Goal: Communication & Community: Participate in discussion

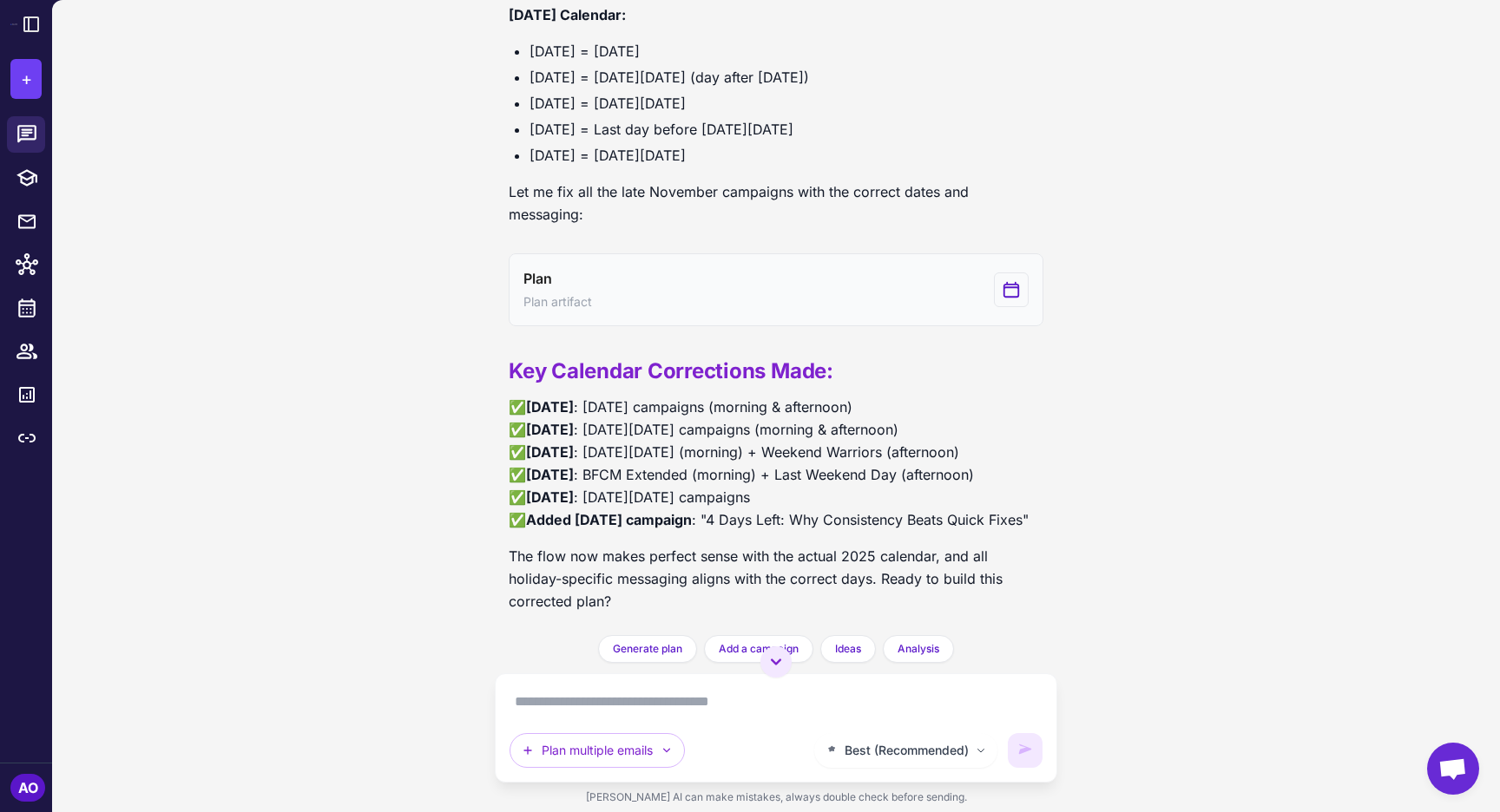
scroll to position [7303, 0]
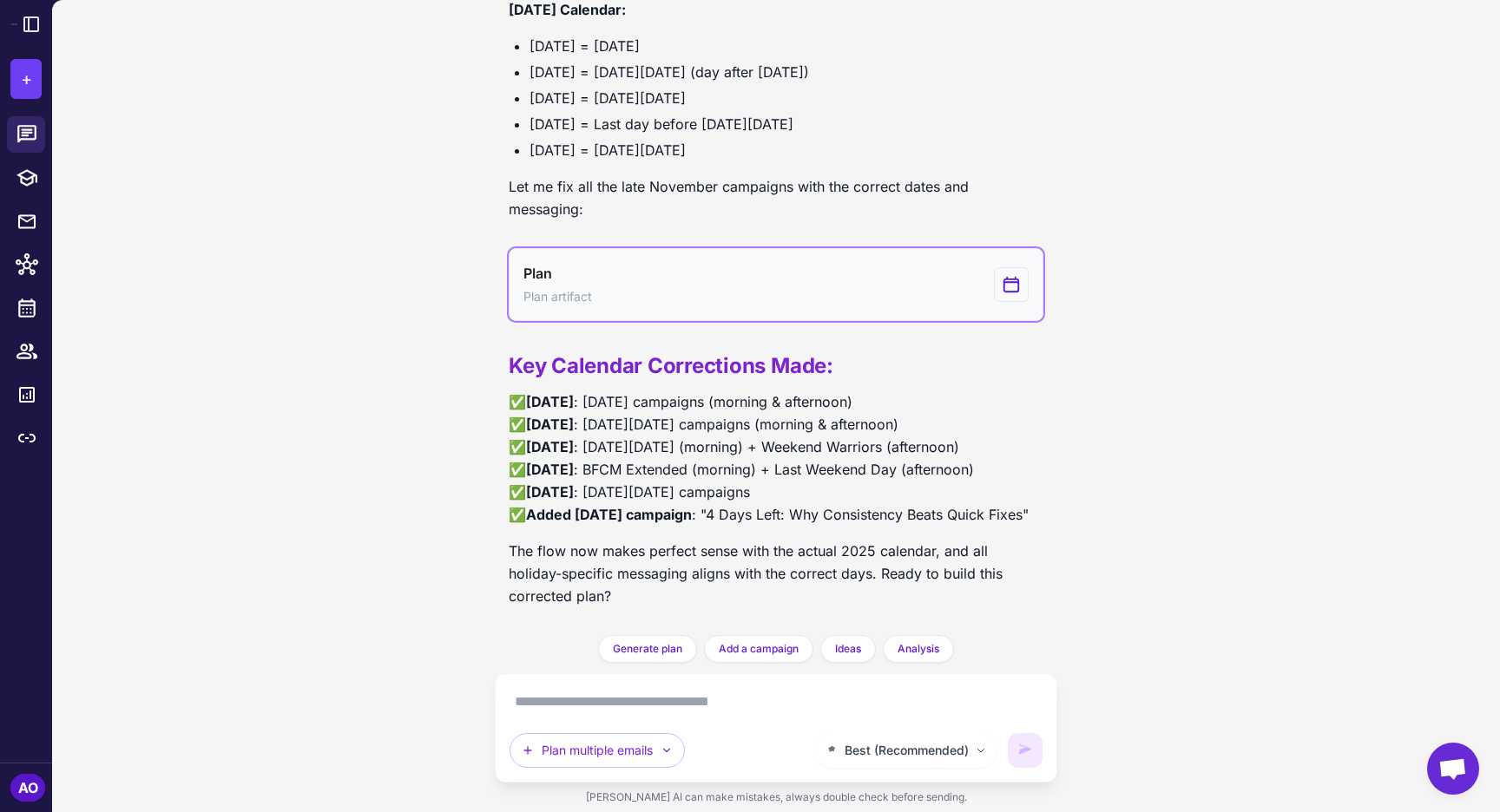
click at [1014, 274] on icon "View generated Plan" at bounding box center [1011, 284] width 19 height 21
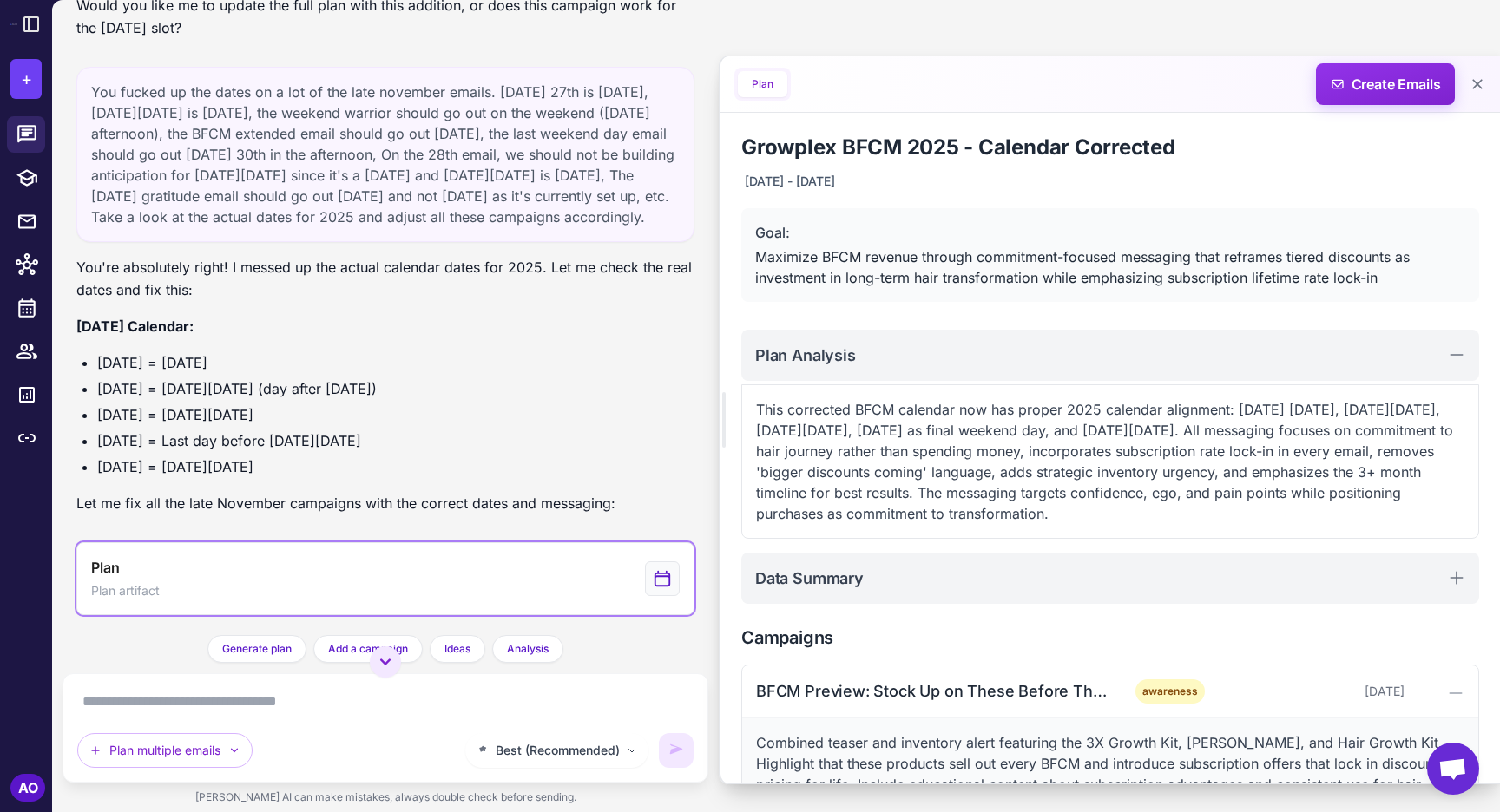
scroll to position [6566, 0]
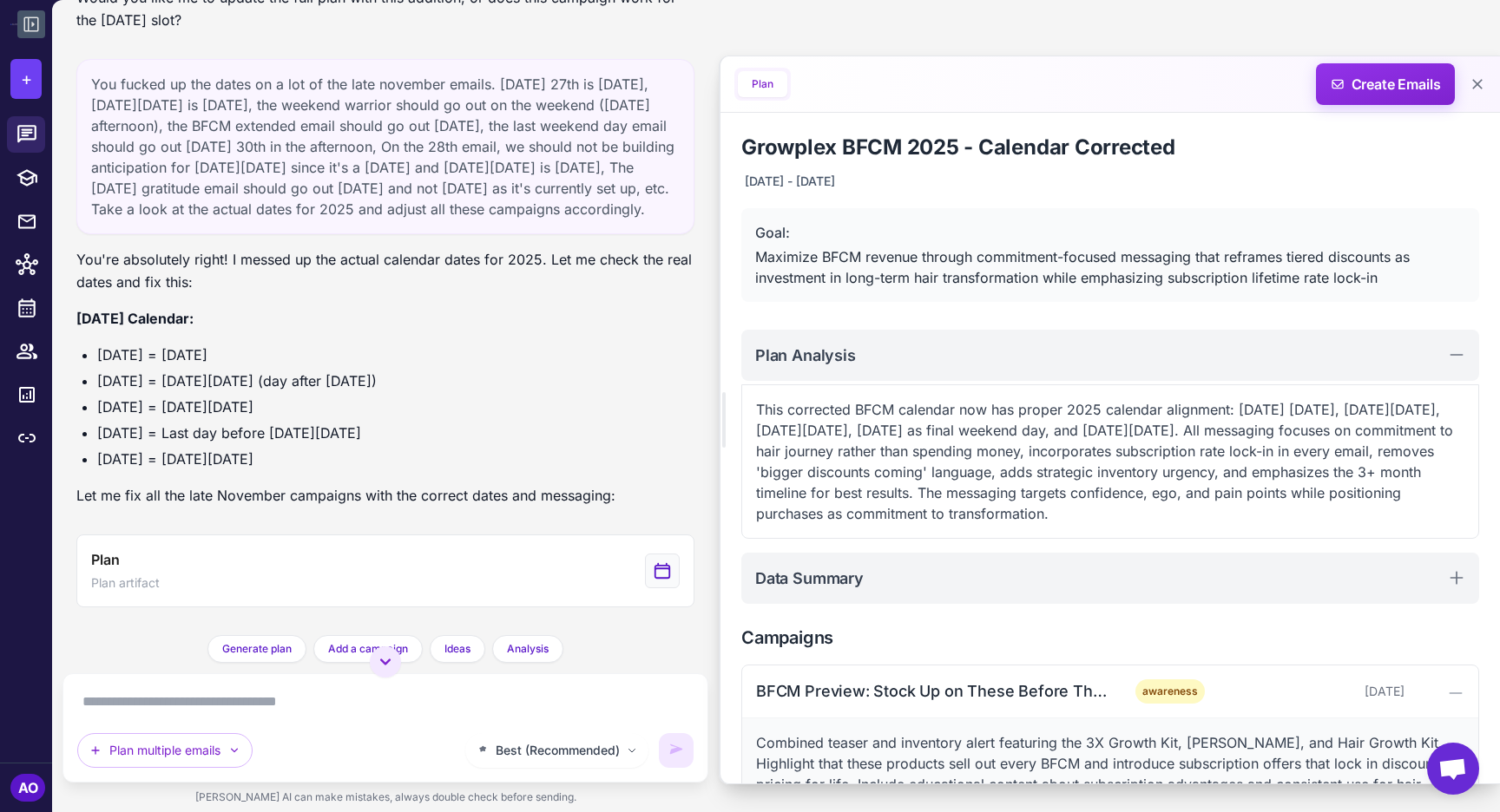
click at [30, 22] on icon at bounding box center [31, 24] width 21 height 21
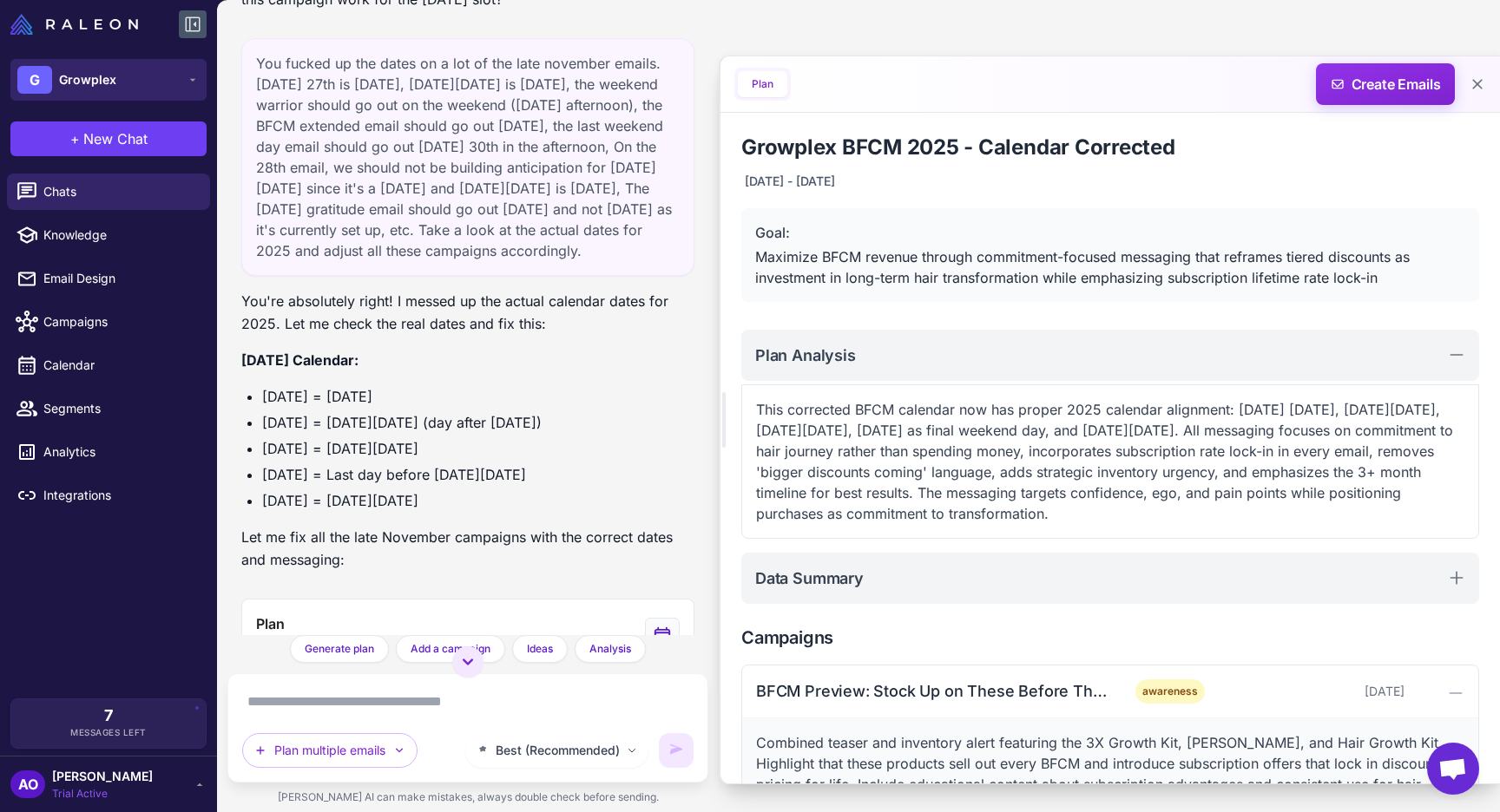
click at [105, 84] on span "Growplex" at bounding box center [87, 80] width 57 height 19
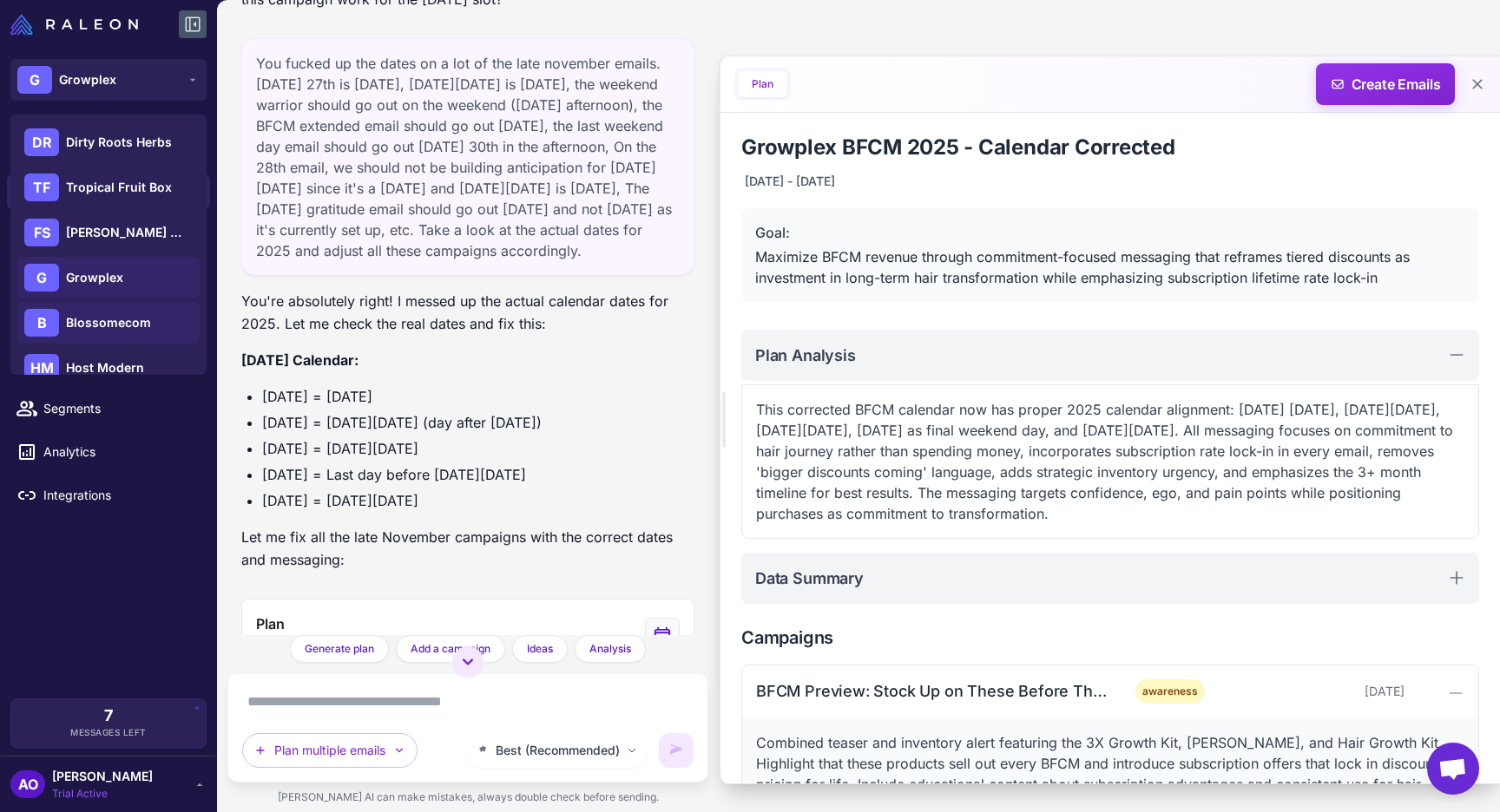
scroll to position [250, 0]
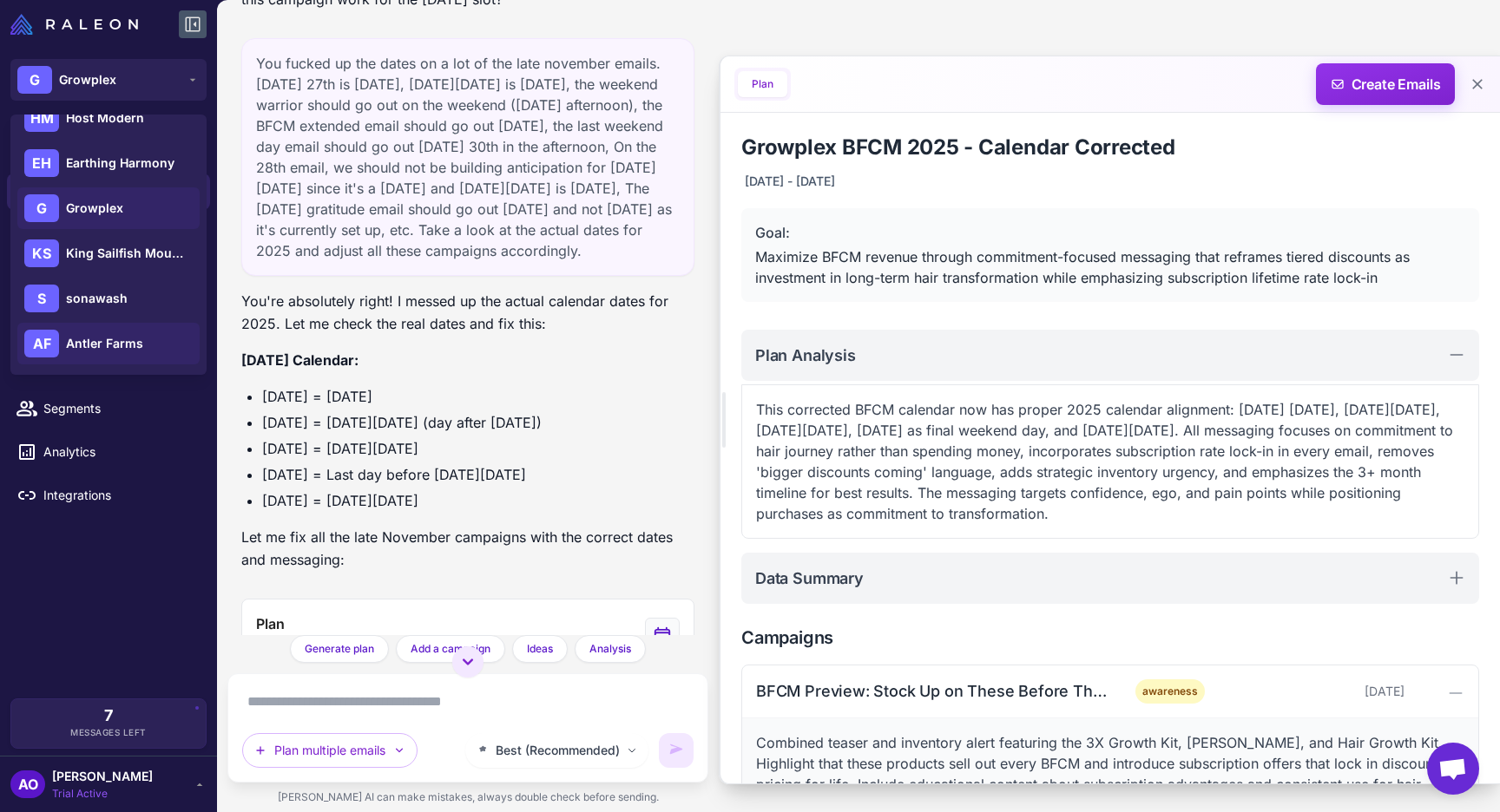
click at [125, 332] on div "AF Antler Farms" at bounding box center [108, 344] width 182 height 42
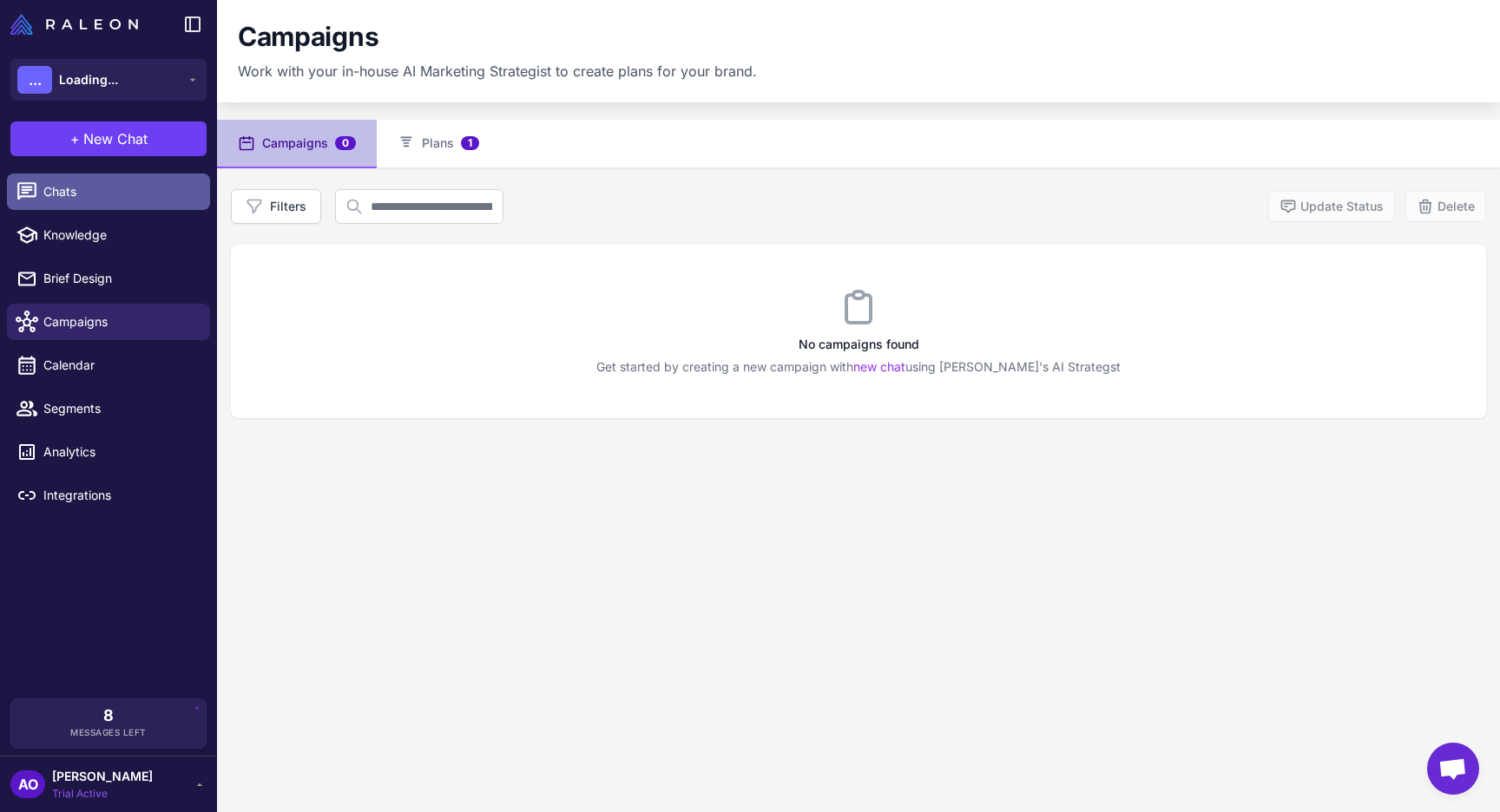
click at [78, 204] on link "Chats" at bounding box center [109, 191] width 203 height 37
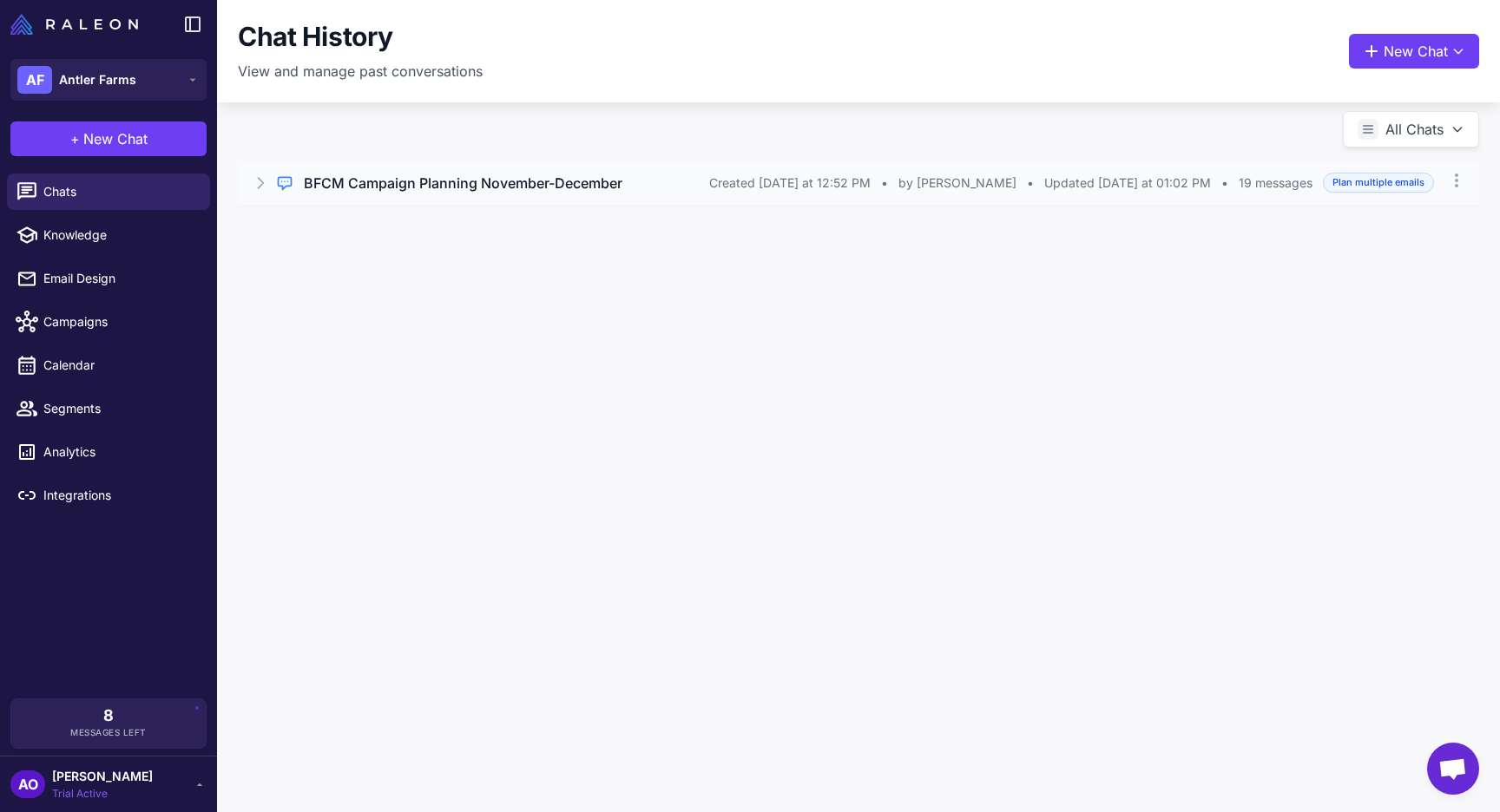
click at [545, 185] on h3 "BFCM Campaign Planning November-December" at bounding box center [463, 182] width 319 height 21
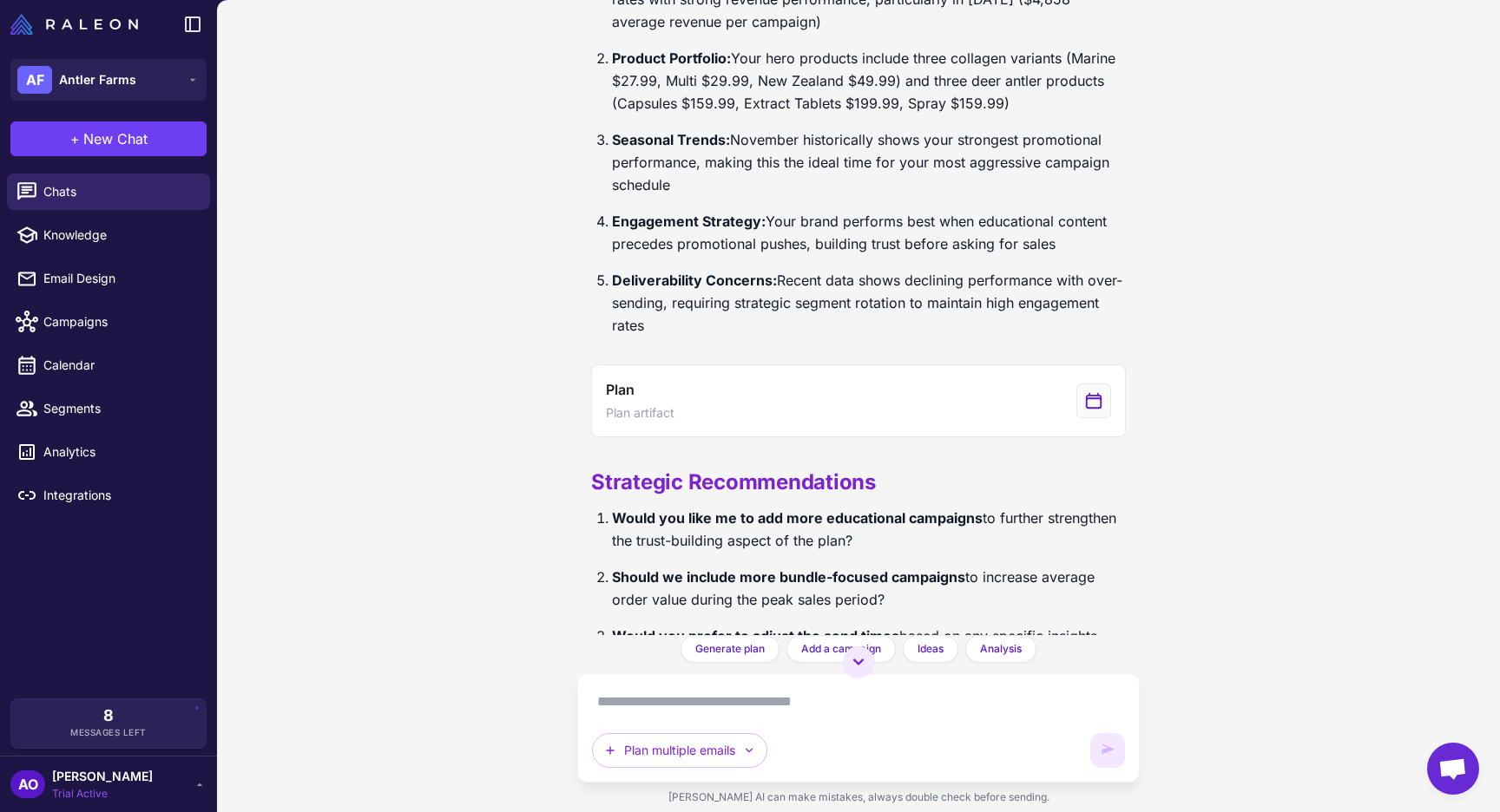
scroll to position [5176, 0]
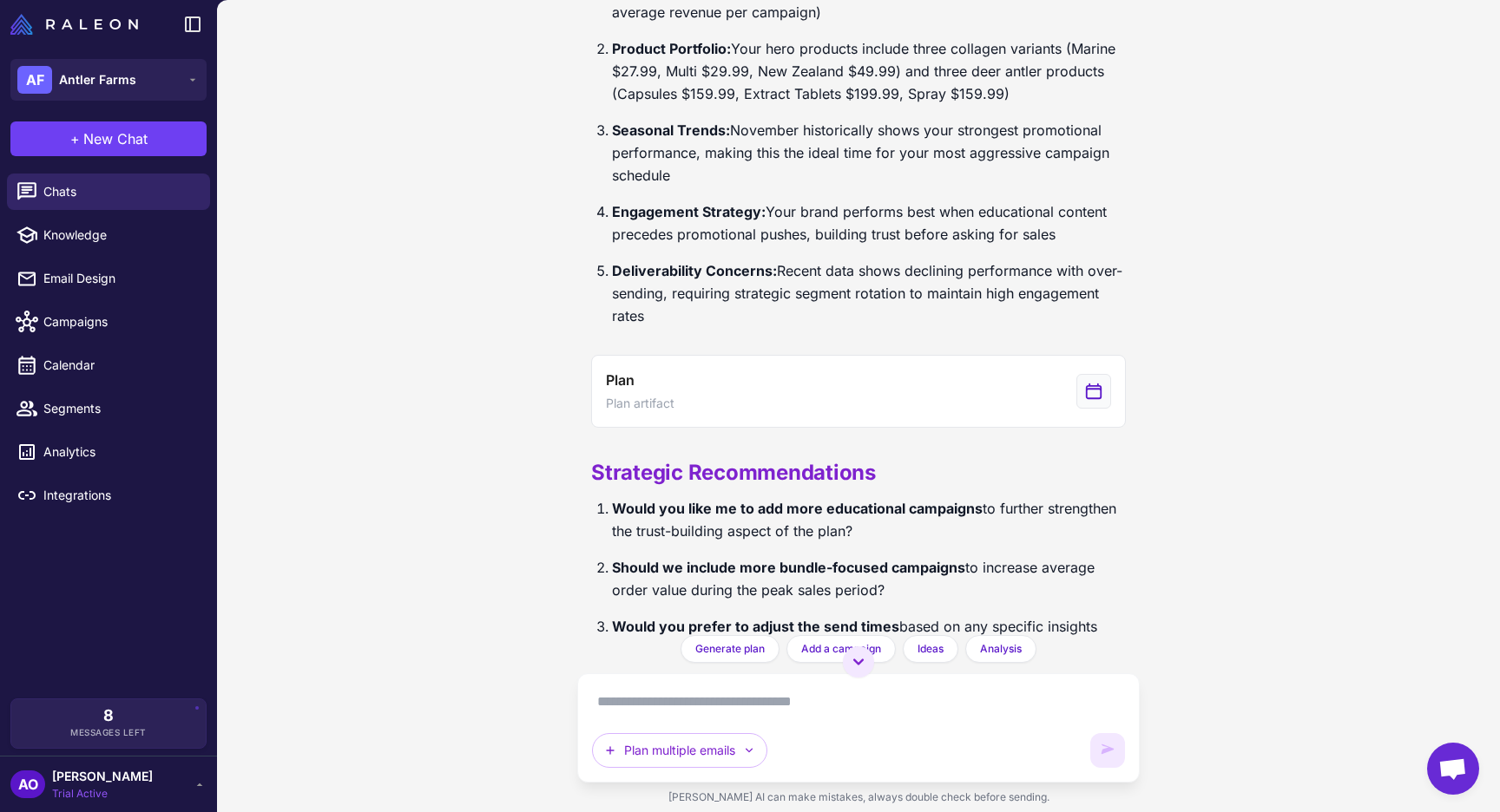
click at [527, 575] on div "BFCM Campaign Planning November-December Today I'll help you create a comprehen…" at bounding box center [858, 406] width 1283 height 812
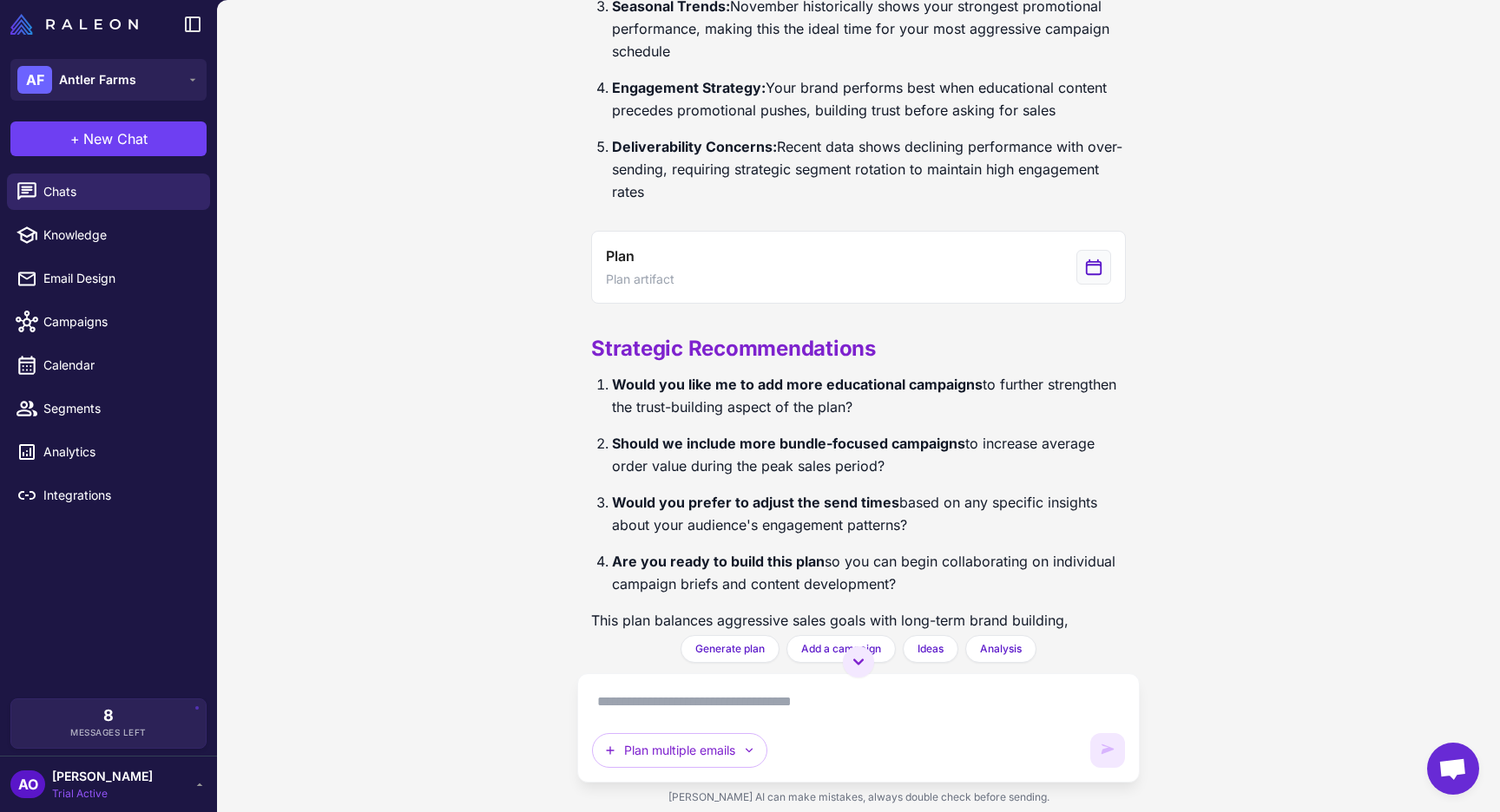
scroll to position [5346, 0]
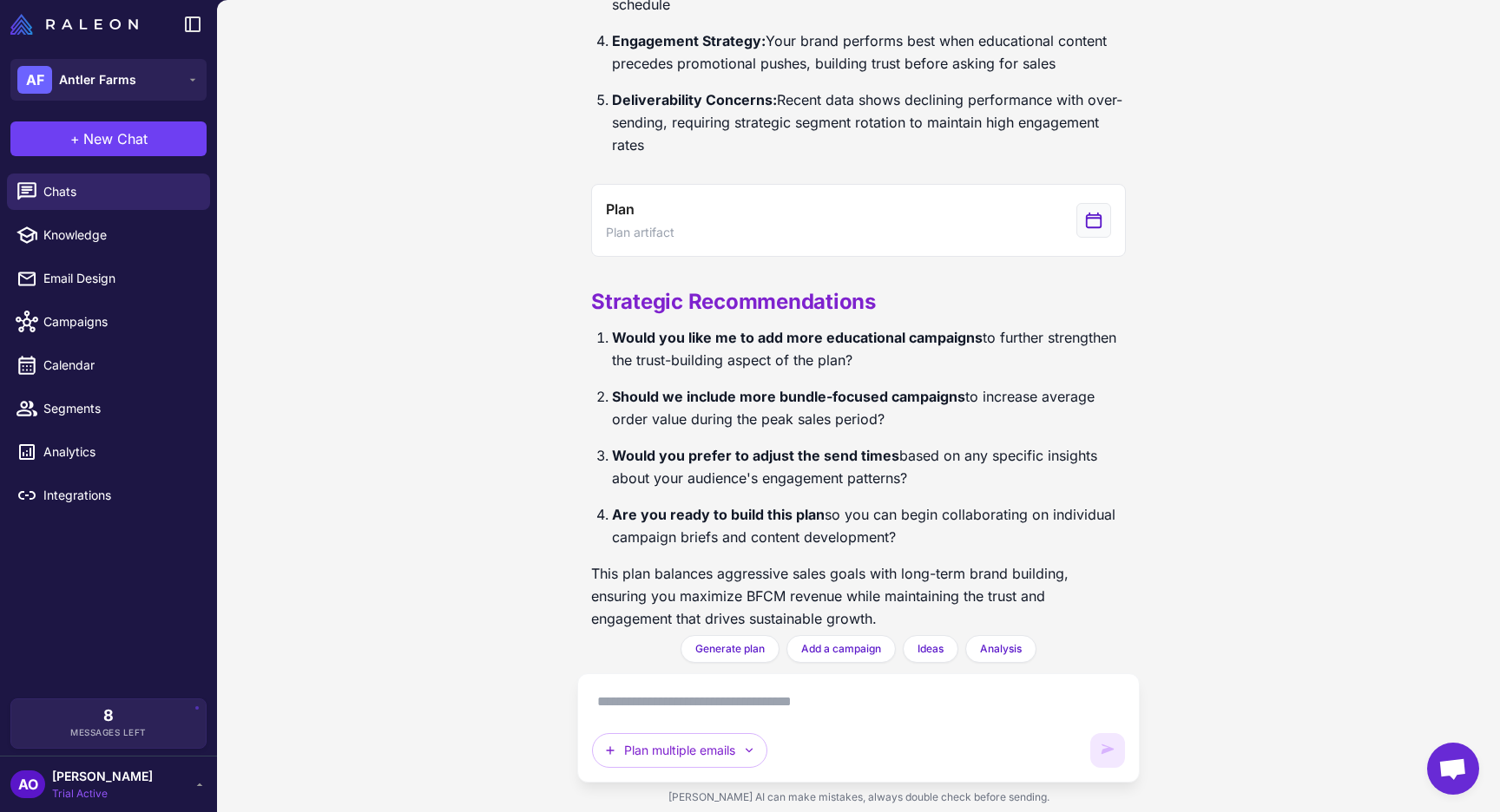
click at [618, 694] on textarea at bounding box center [858, 701] width 533 height 28
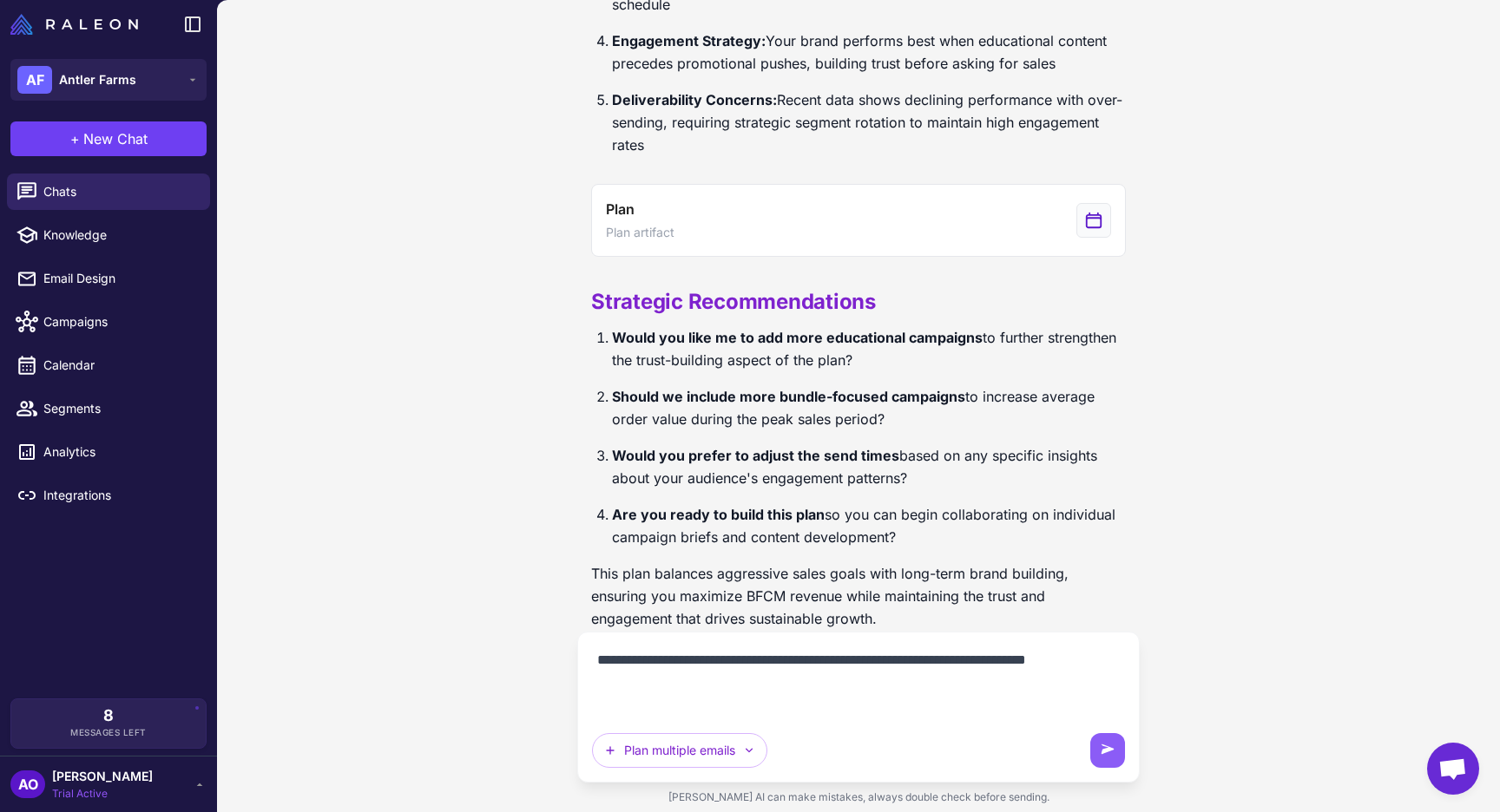
paste textarea "**********"
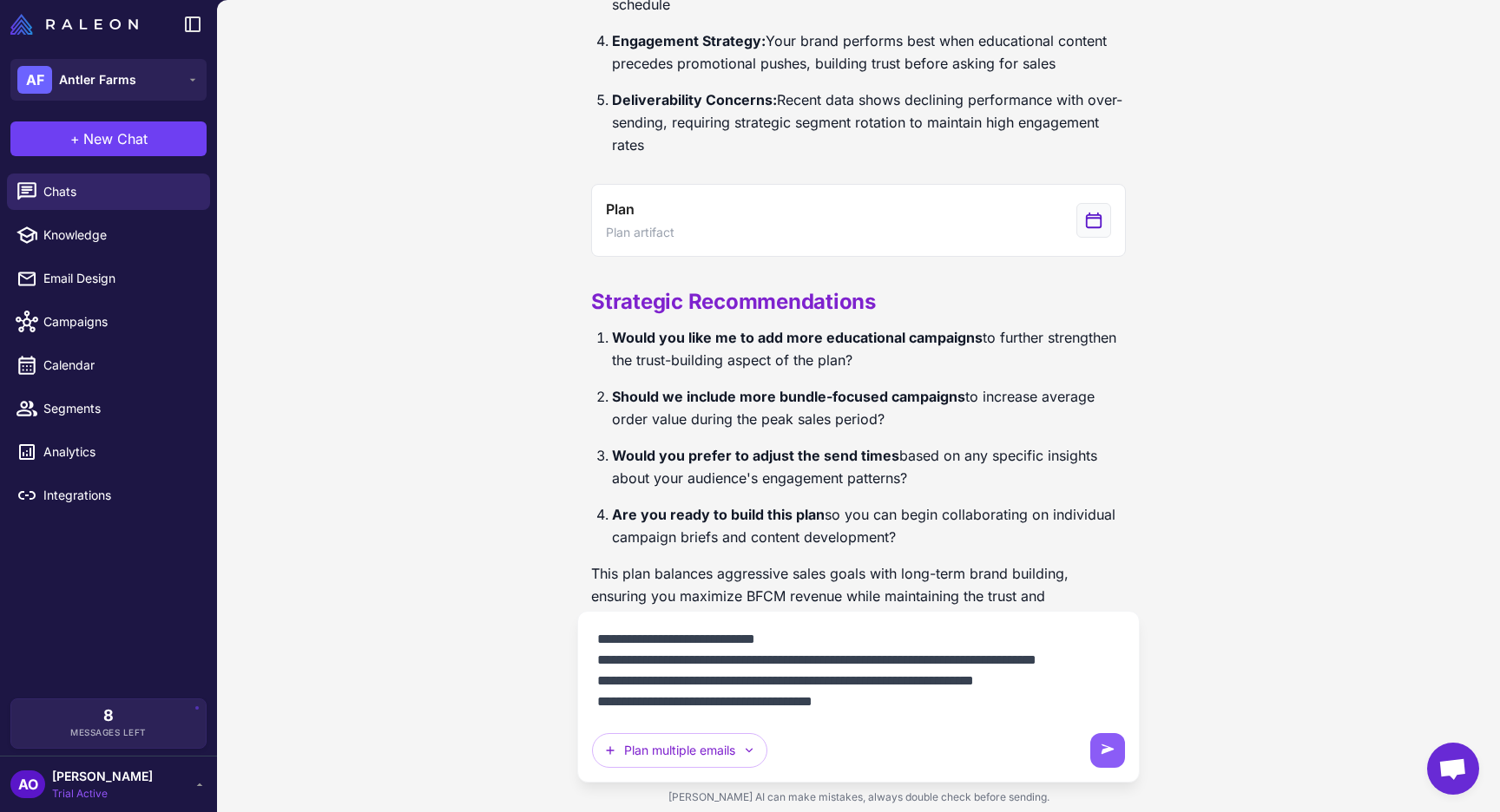
scroll to position [119, 0]
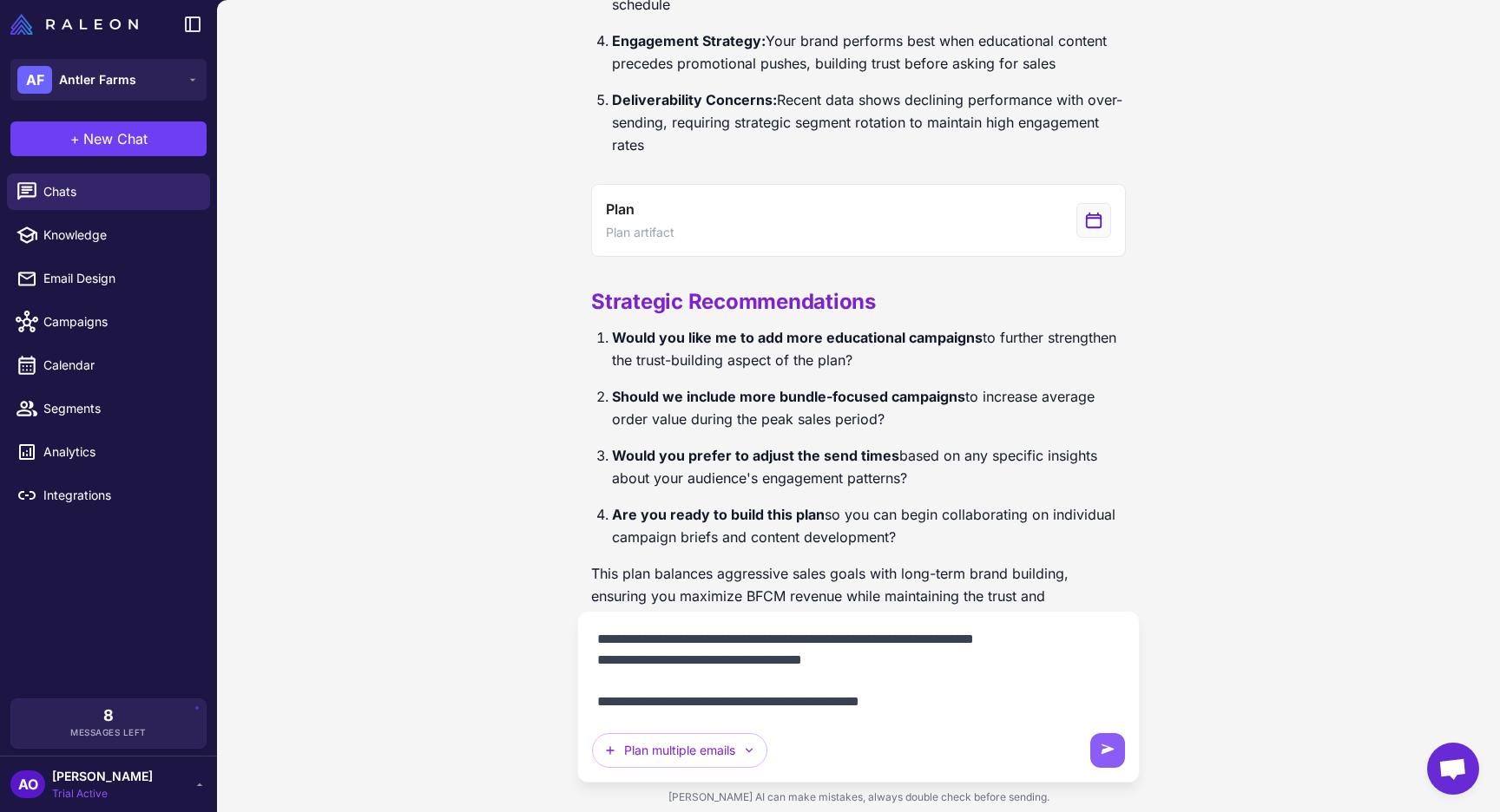
type textarea "**********"
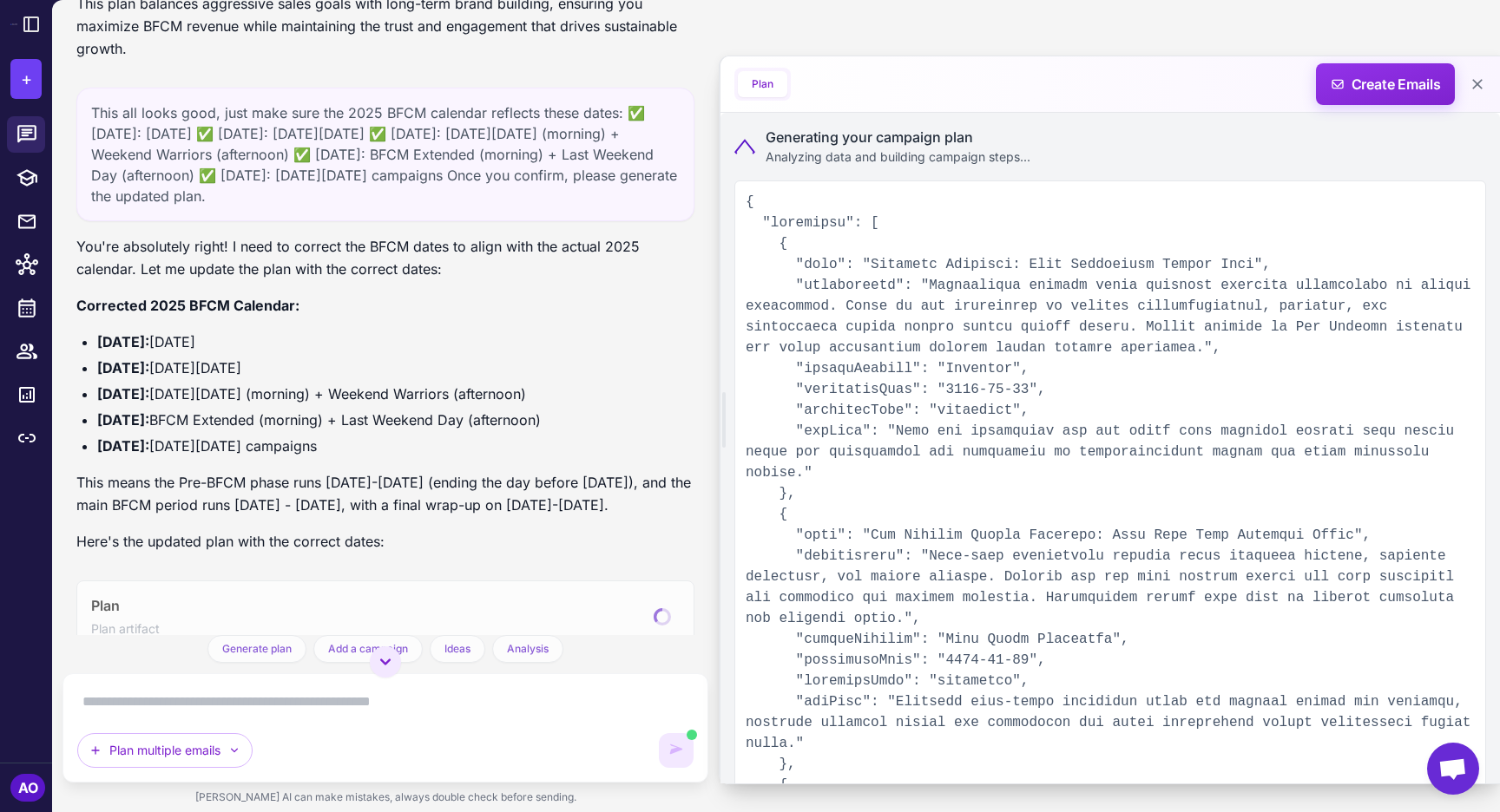
scroll to position [5515, 0]
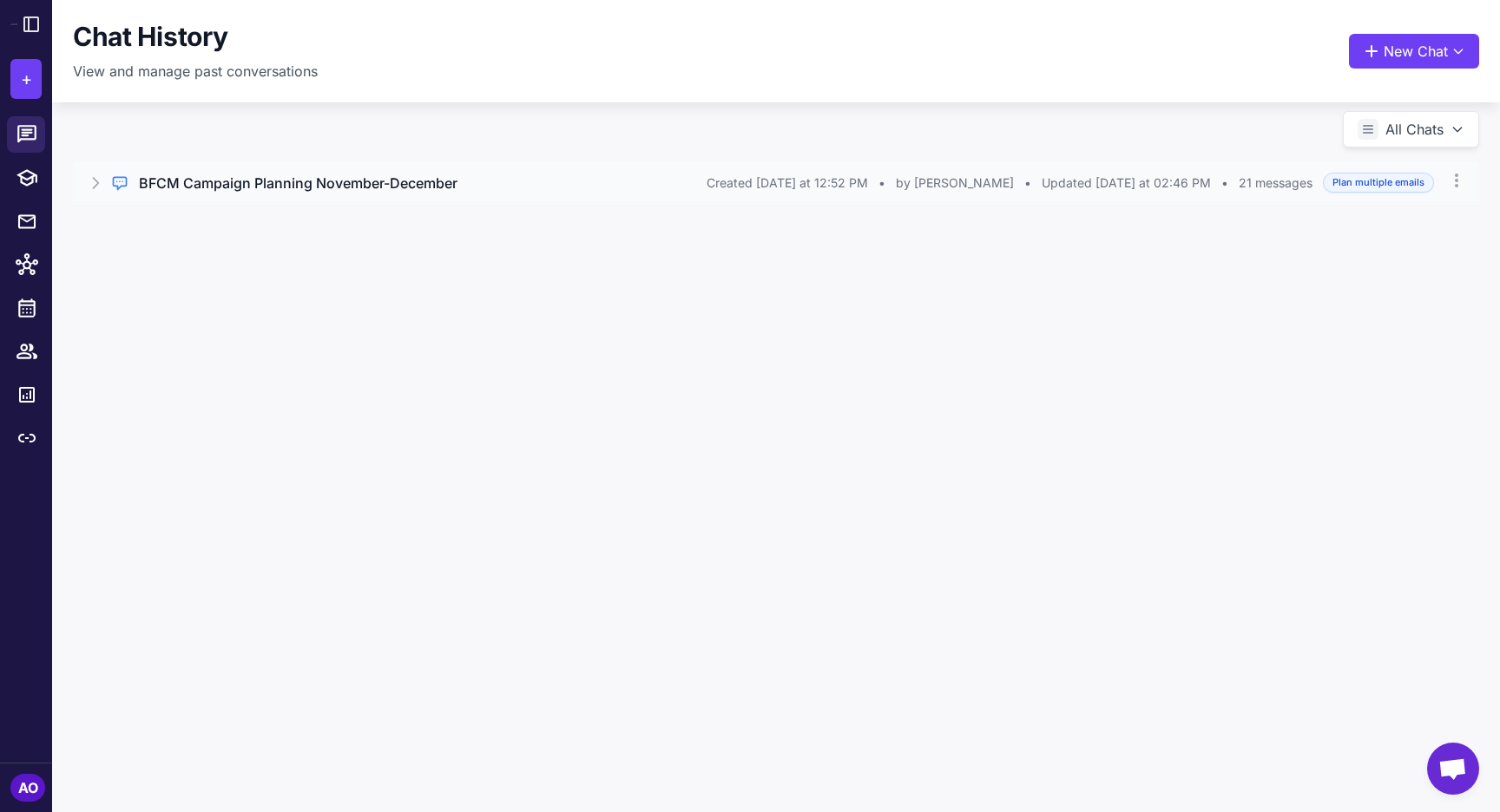
click at [452, 176] on h3 "BFCM Campaign Planning November-December" at bounding box center [298, 182] width 319 height 21
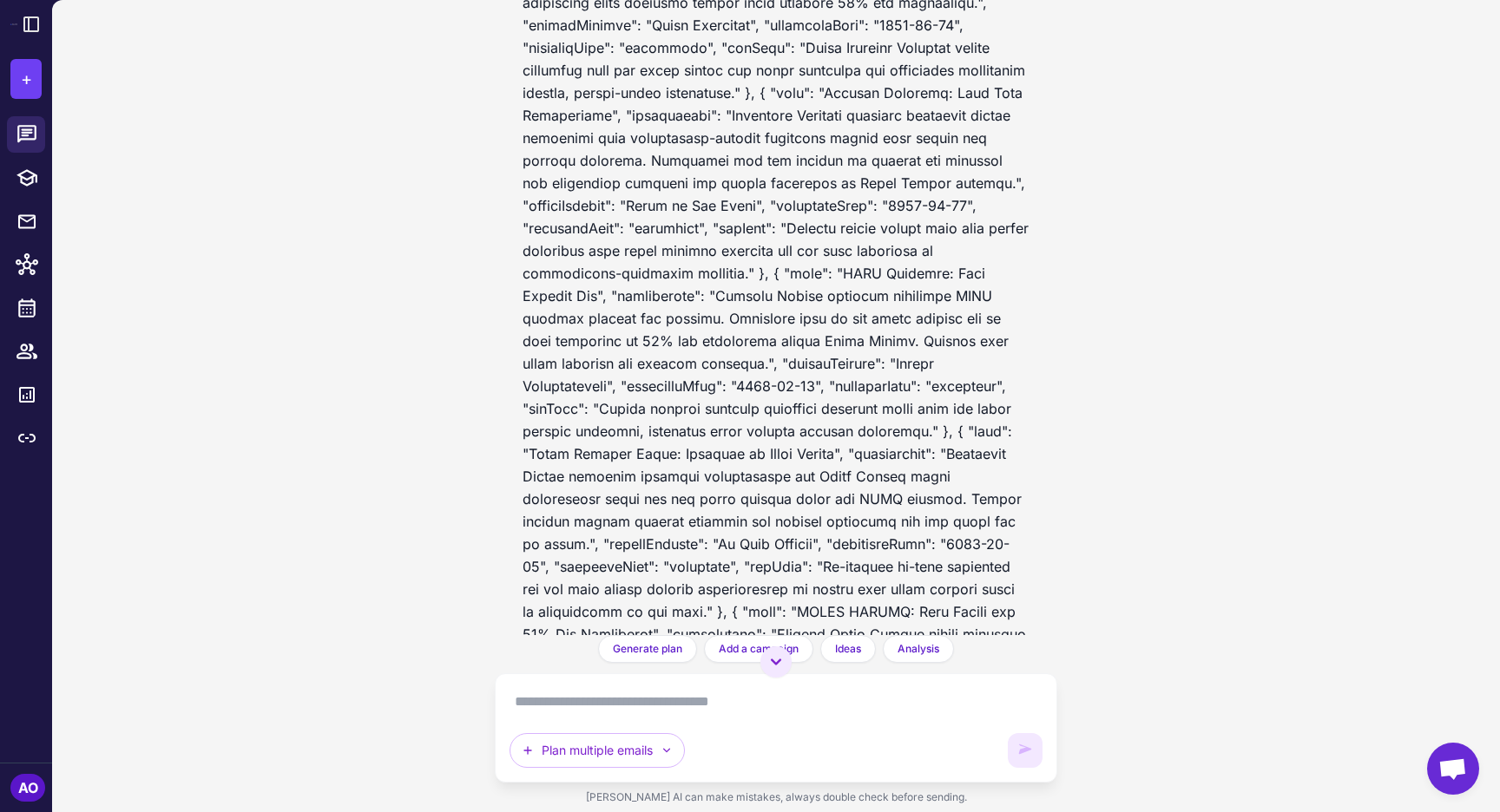
scroll to position [11129, 0]
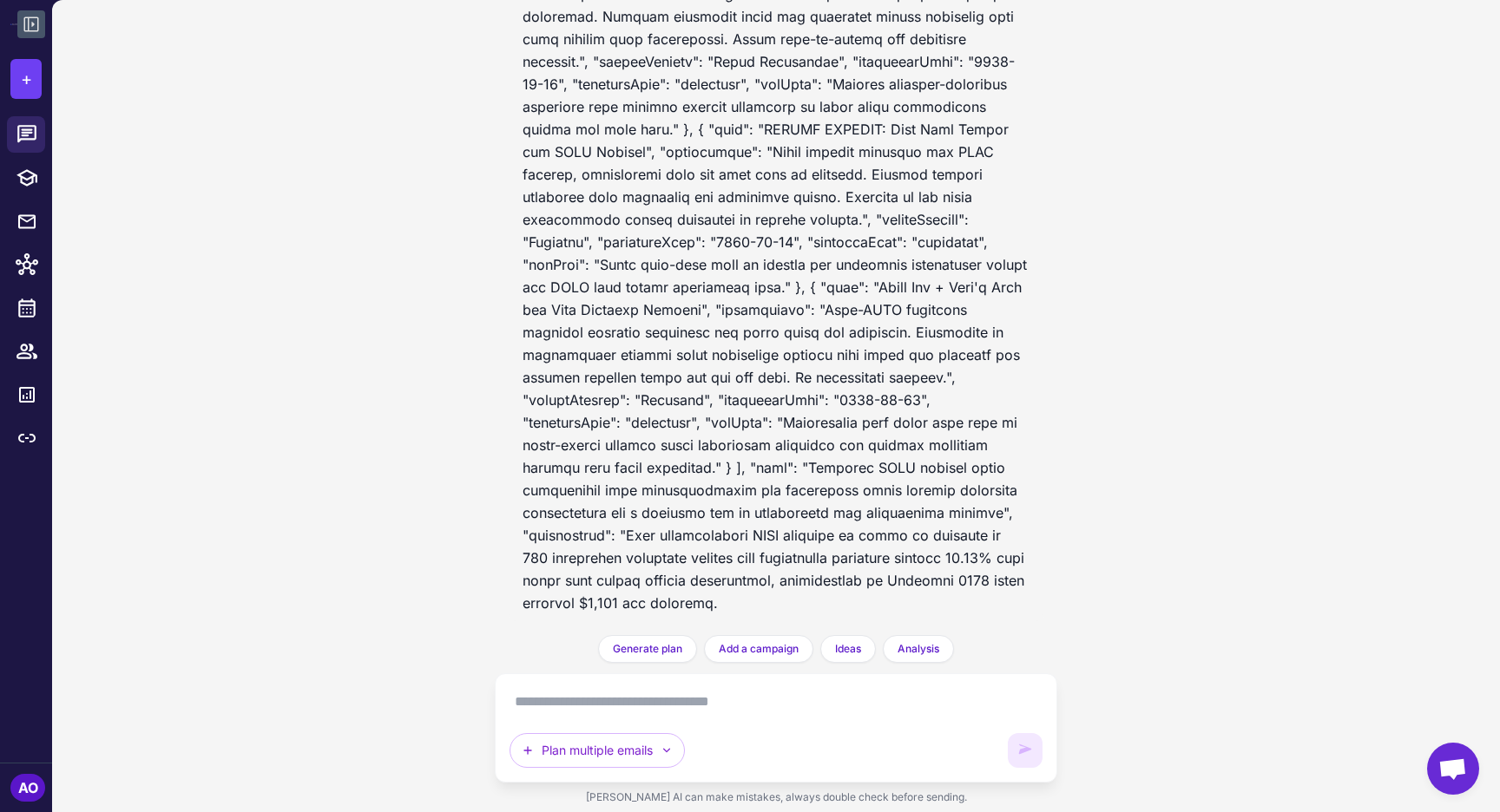
click at [23, 37] on button at bounding box center [31, 24] width 28 height 28
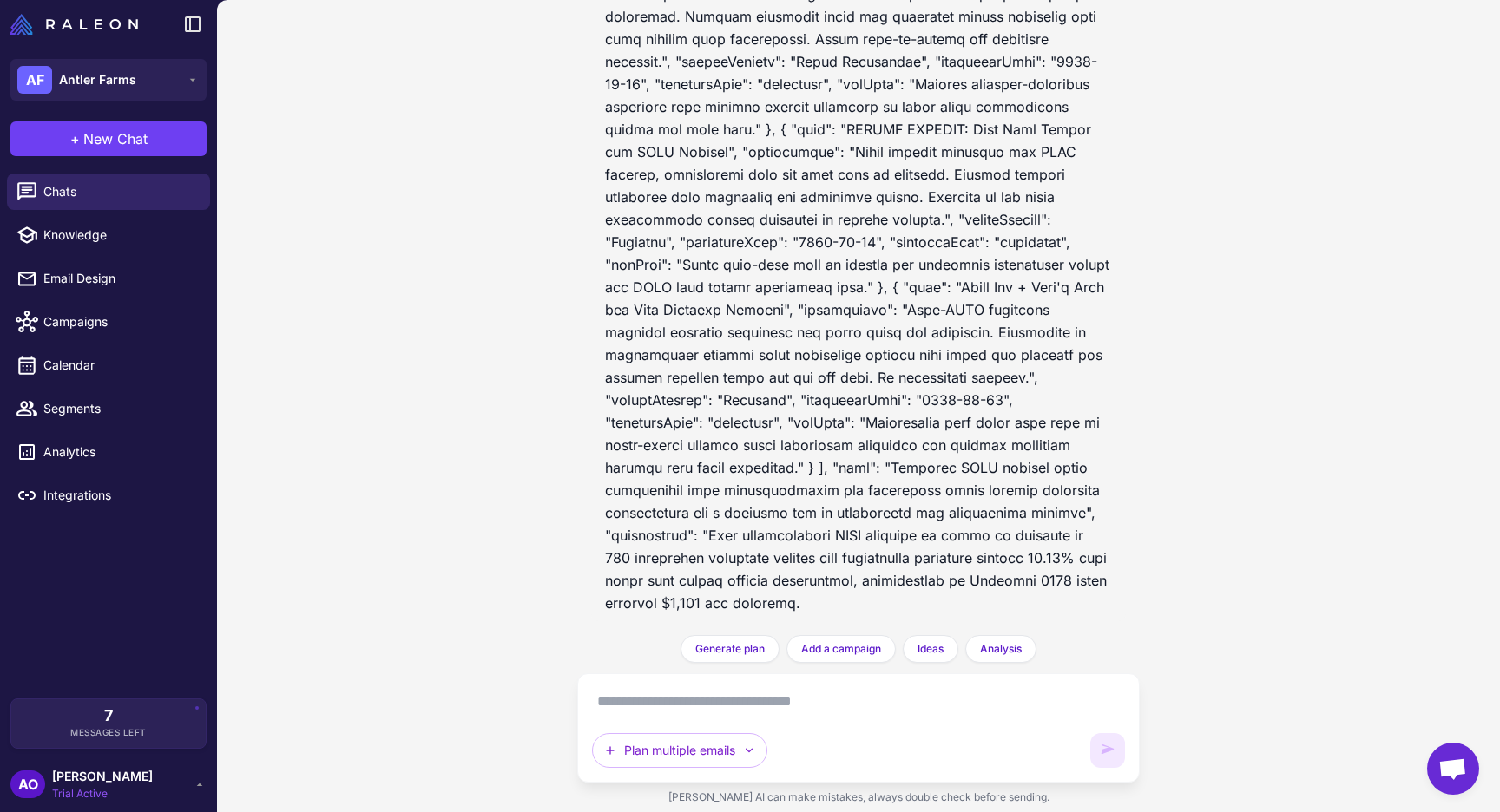
click at [724, 715] on div "Plan multiple emails" at bounding box center [858, 727] width 533 height 80
click at [77, 317] on span "Campaigns" at bounding box center [120, 321] width 152 height 19
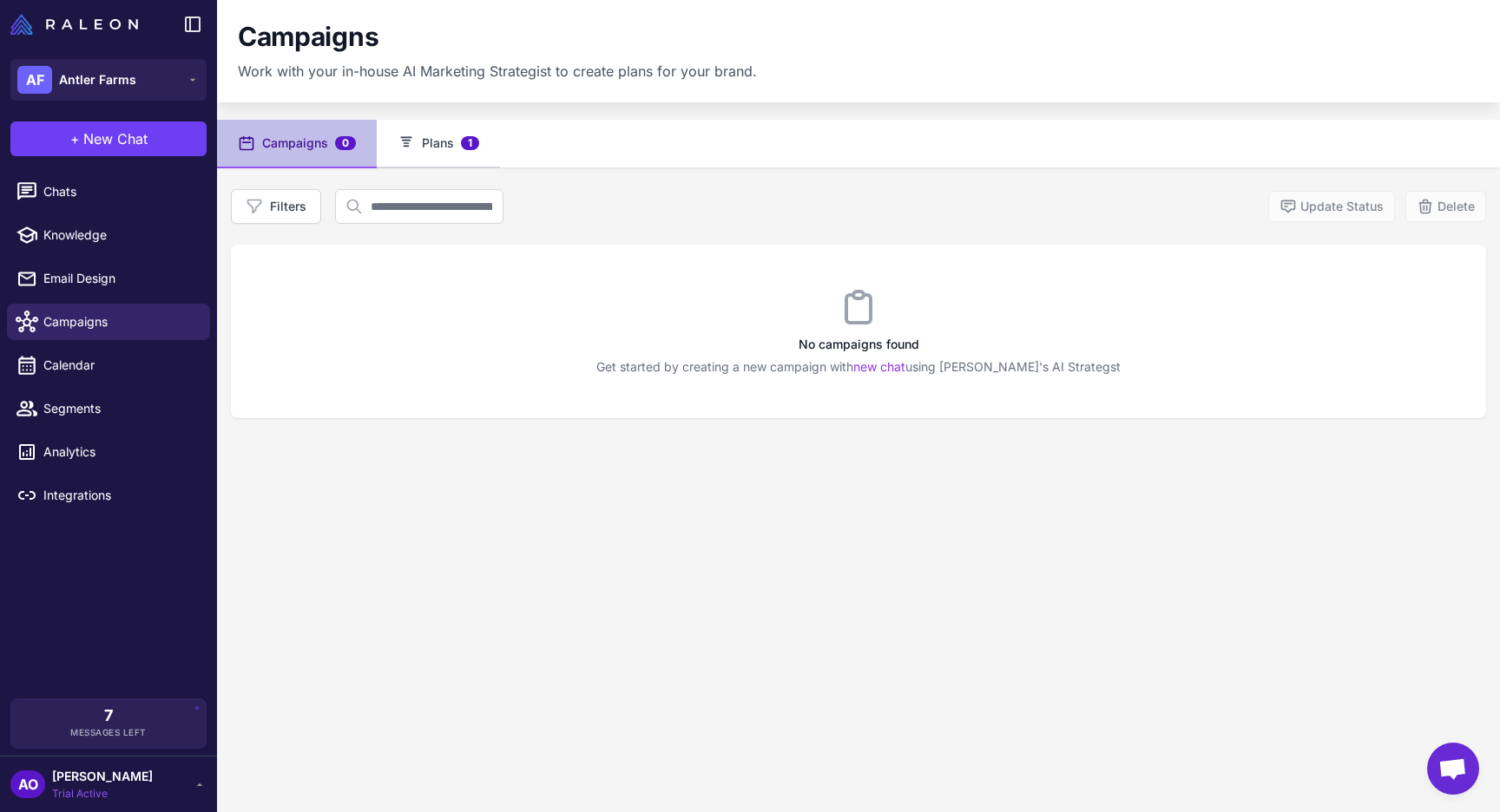
click at [450, 152] on button "Plans 1" at bounding box center [439, 143] width 124 height 49
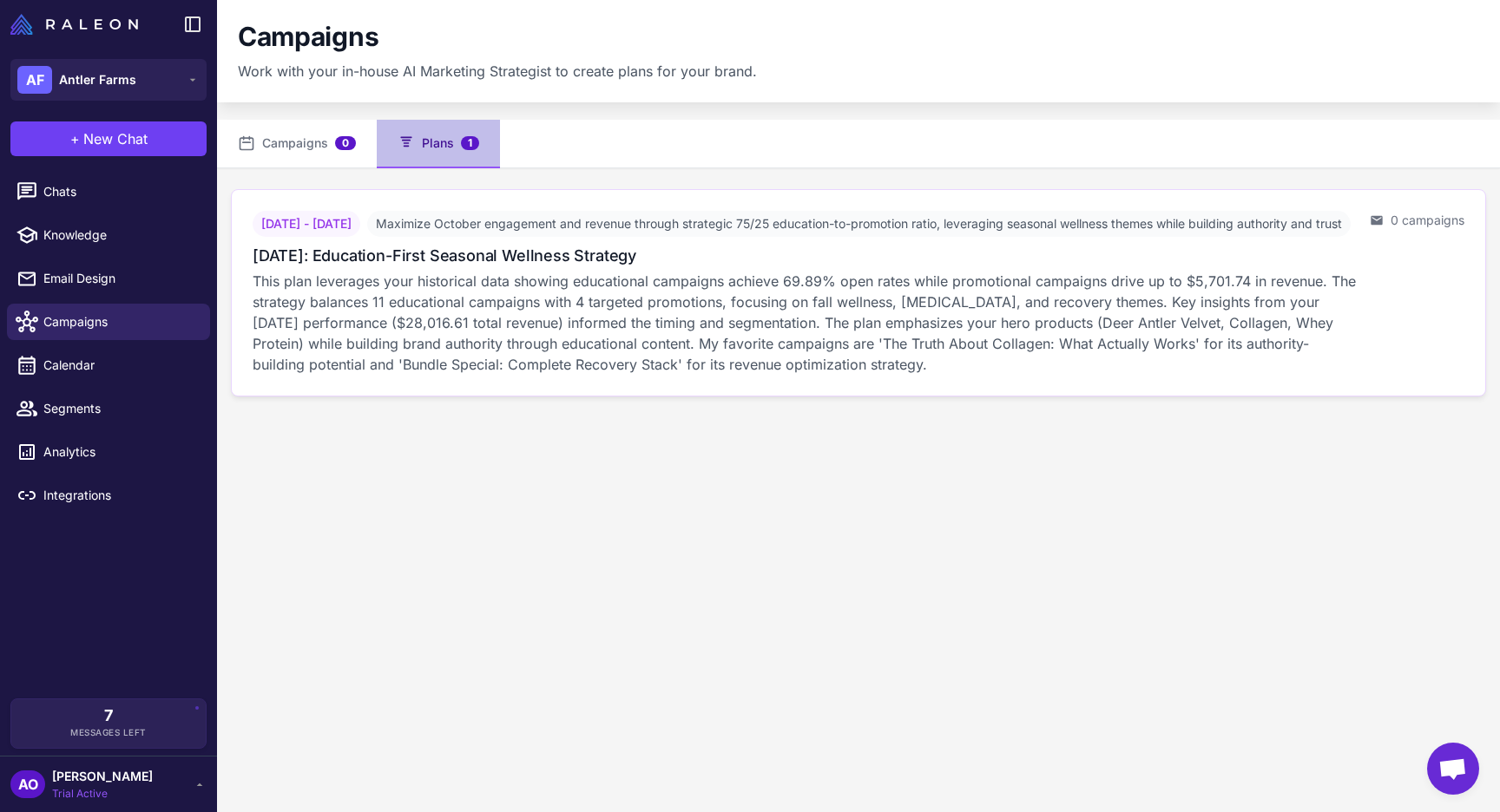
click at [514, 267] on h3 "October 2025: Education-First Seasonal Wellness Strategy" at bounding box center [444, 256] width 384 height 24
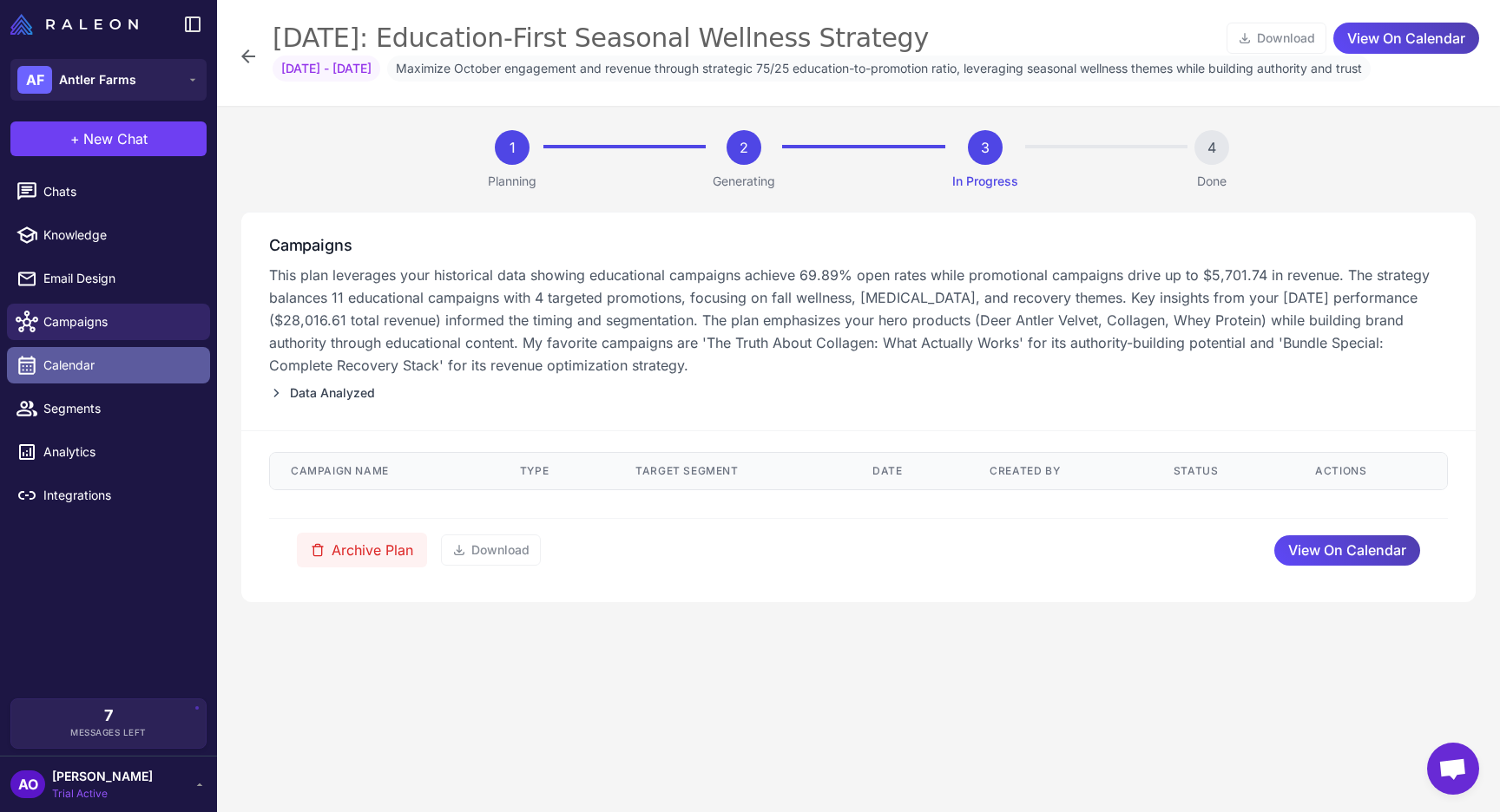
click at [75, 369] on span "Calendar" at bounding box center [120, 365] width 152 height 19
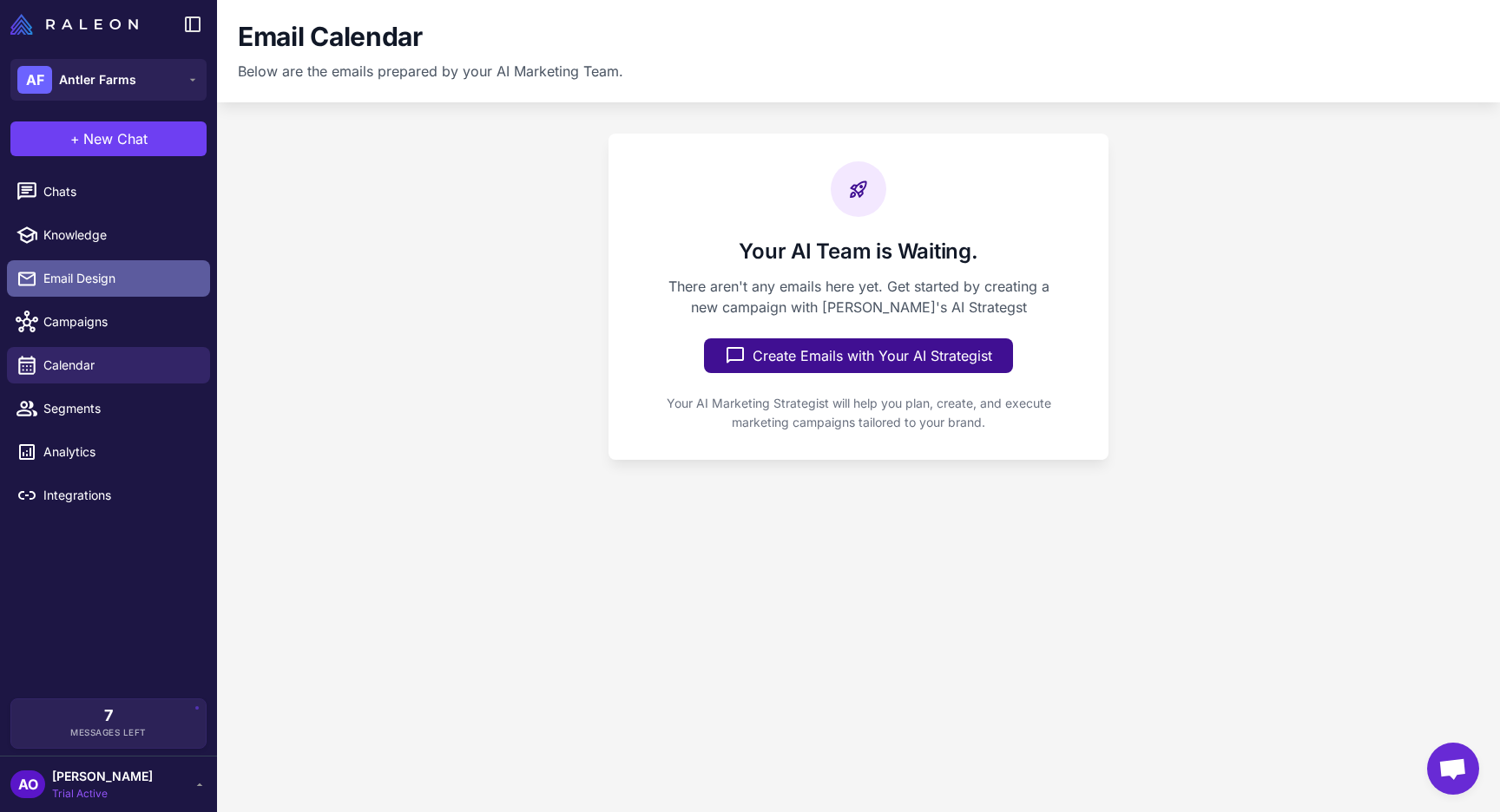
click at [68, 280] on span "Email Design" at bounding box center [120, 278] width 152 height 19
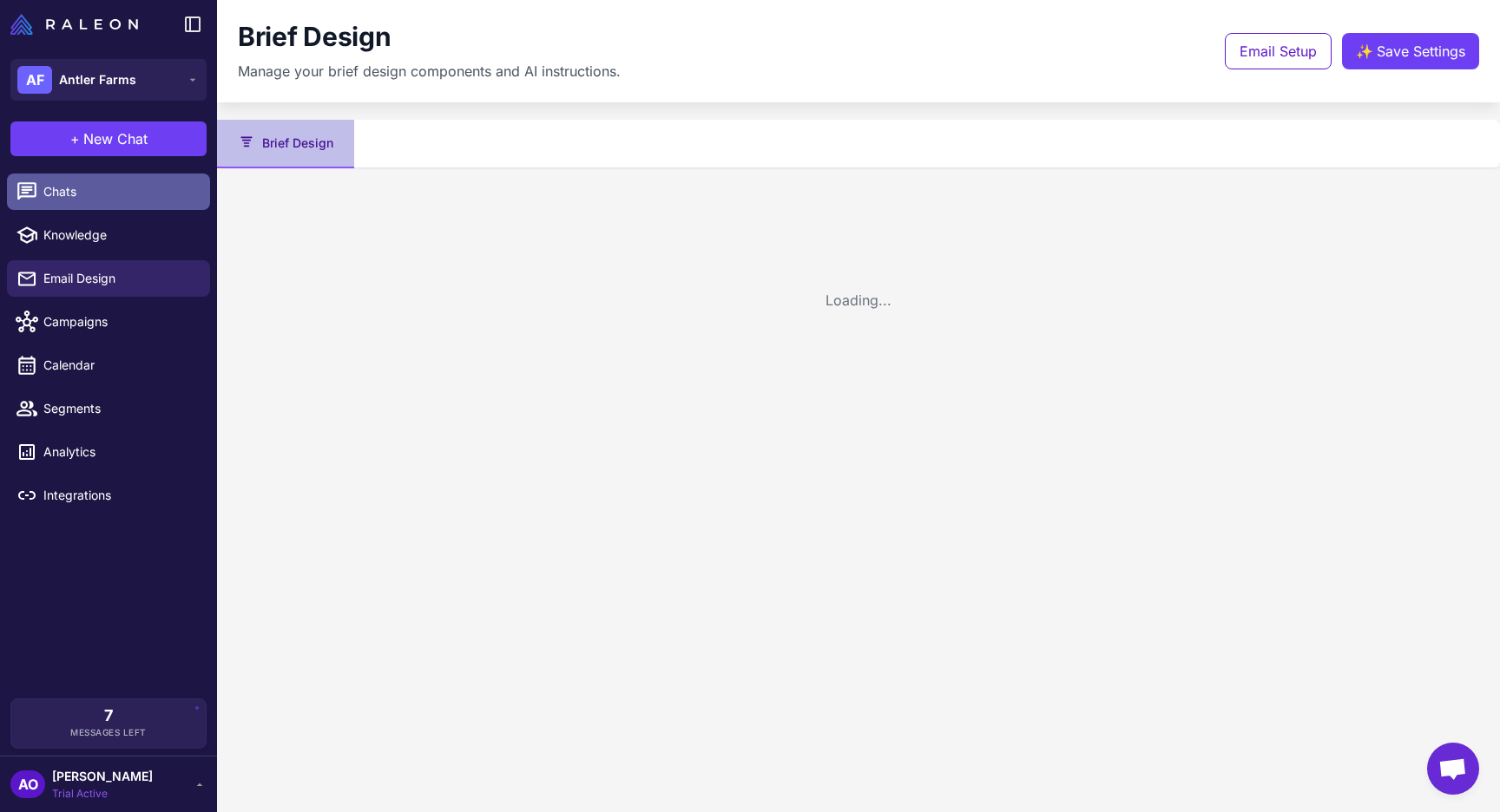
click at [79, 195] on span "Chats" at bounding box center [120, 191] width 152 height 19
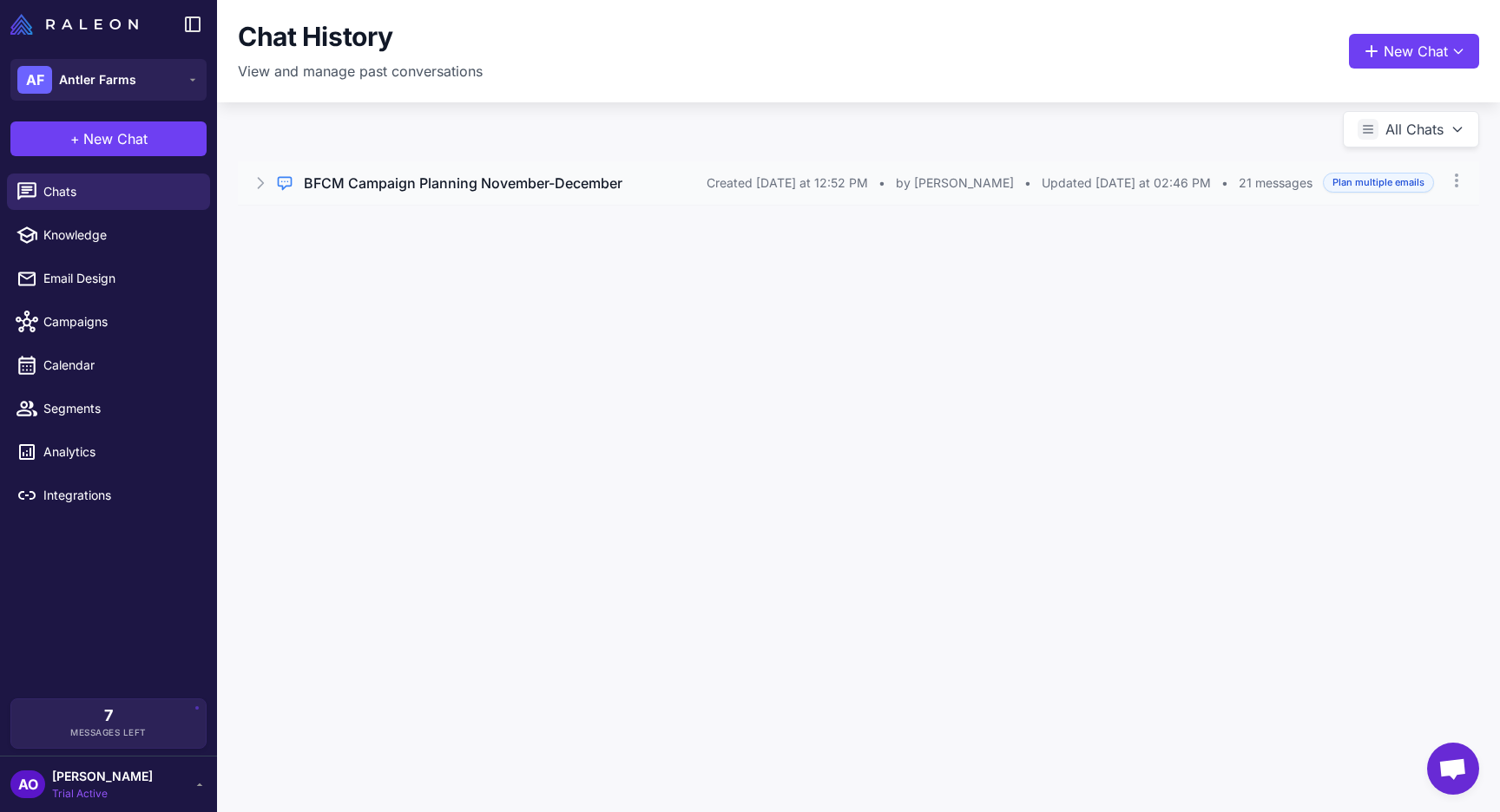
click at [434, 179] on h3 "BFCM Campaign Planning November-December" at bounding box center [463, 182] width 319 height 21
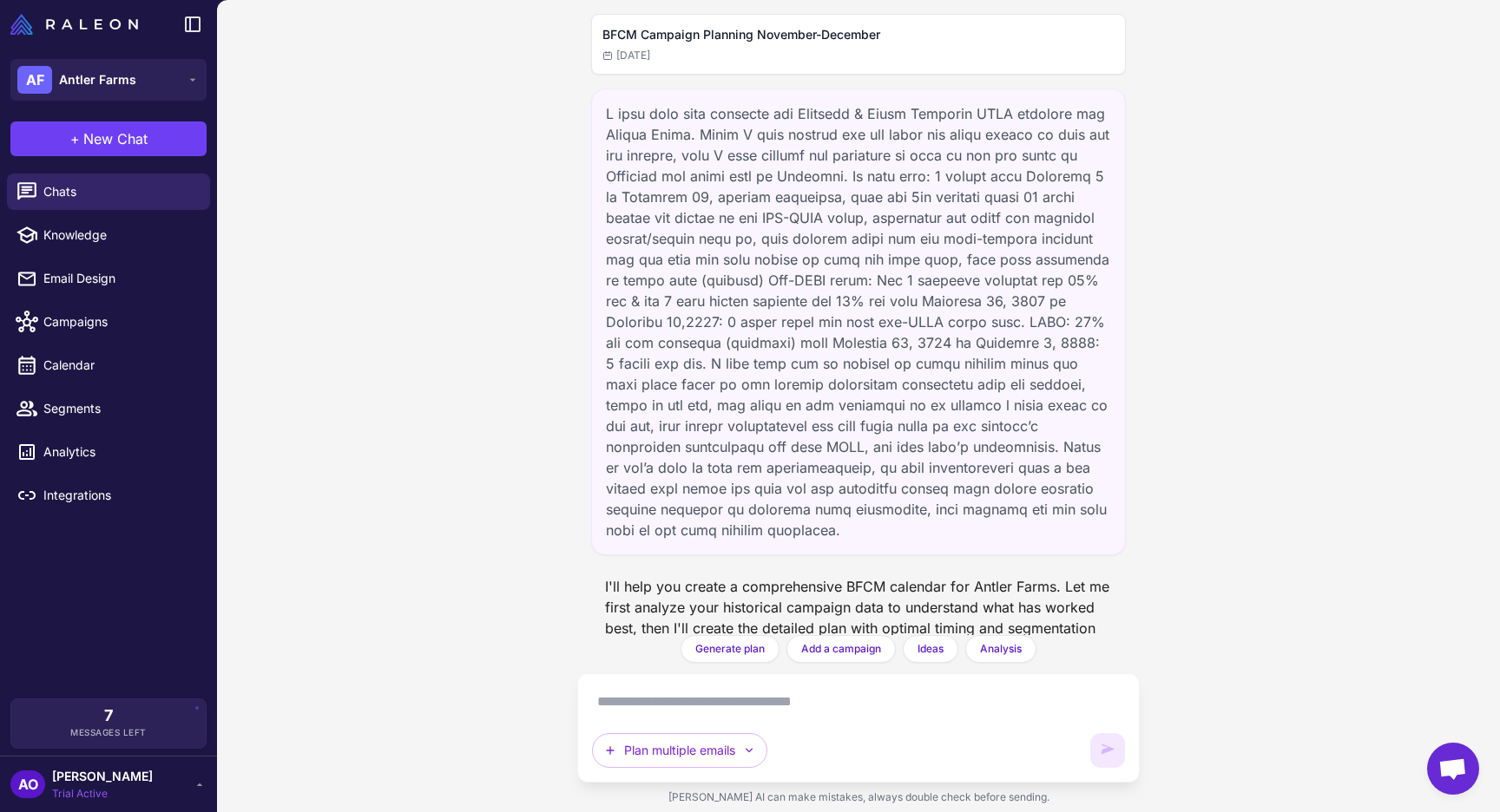
scroll to position [11129, 0]
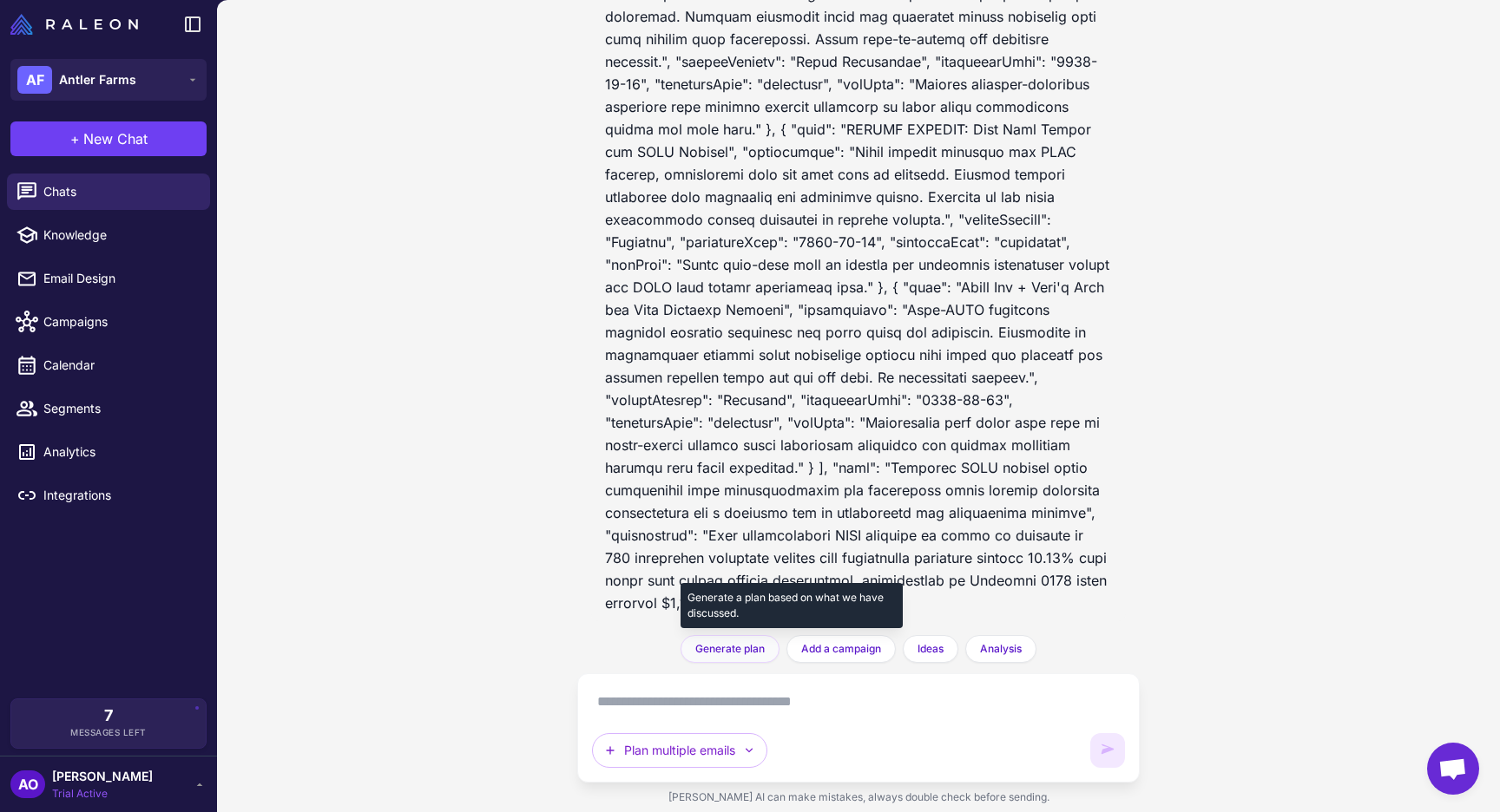
click at [749, 652] on span "Generate plan" at bounding box center [730, 649] width 70 height 16
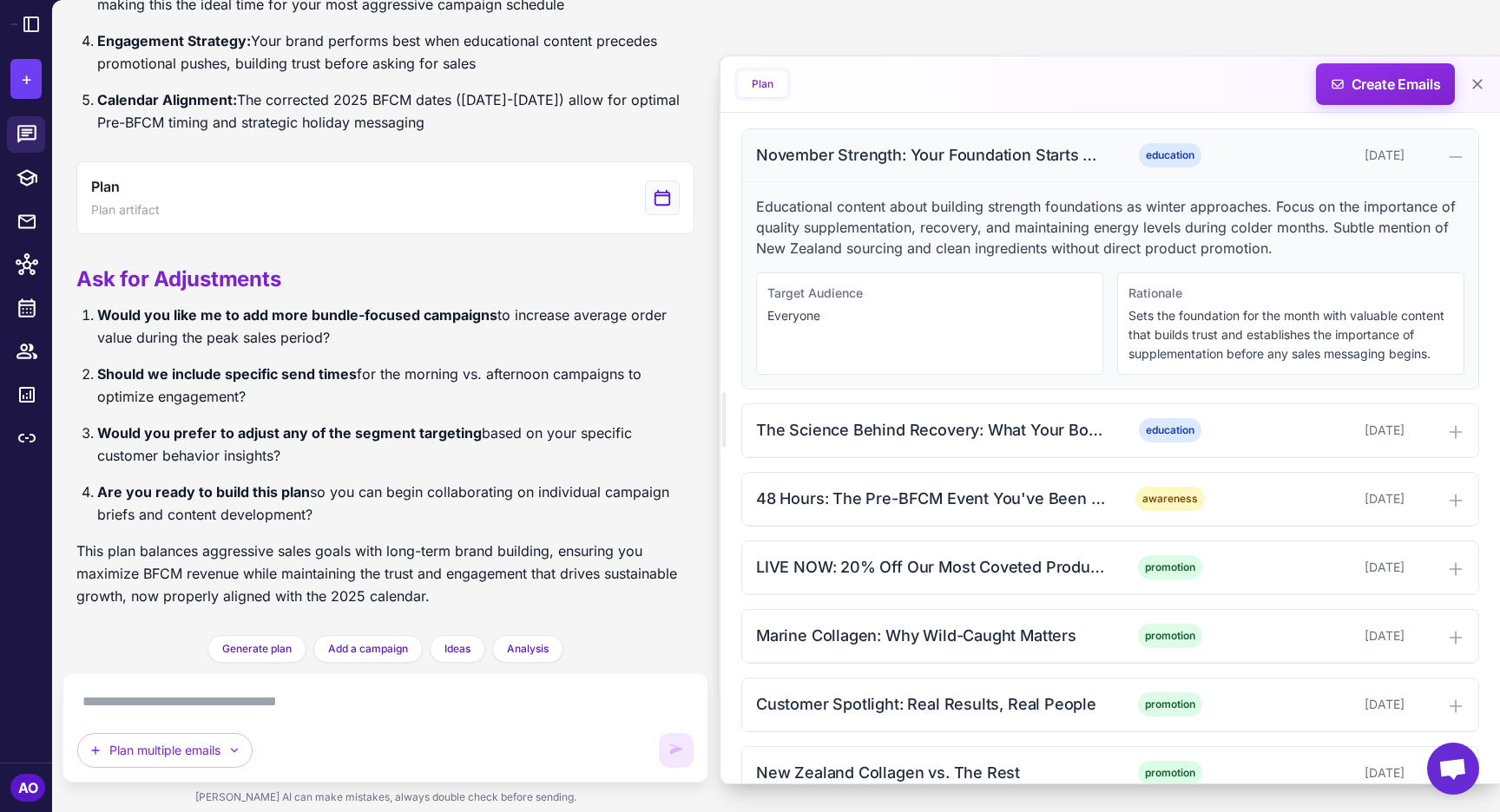
scroll to position [681, 0]
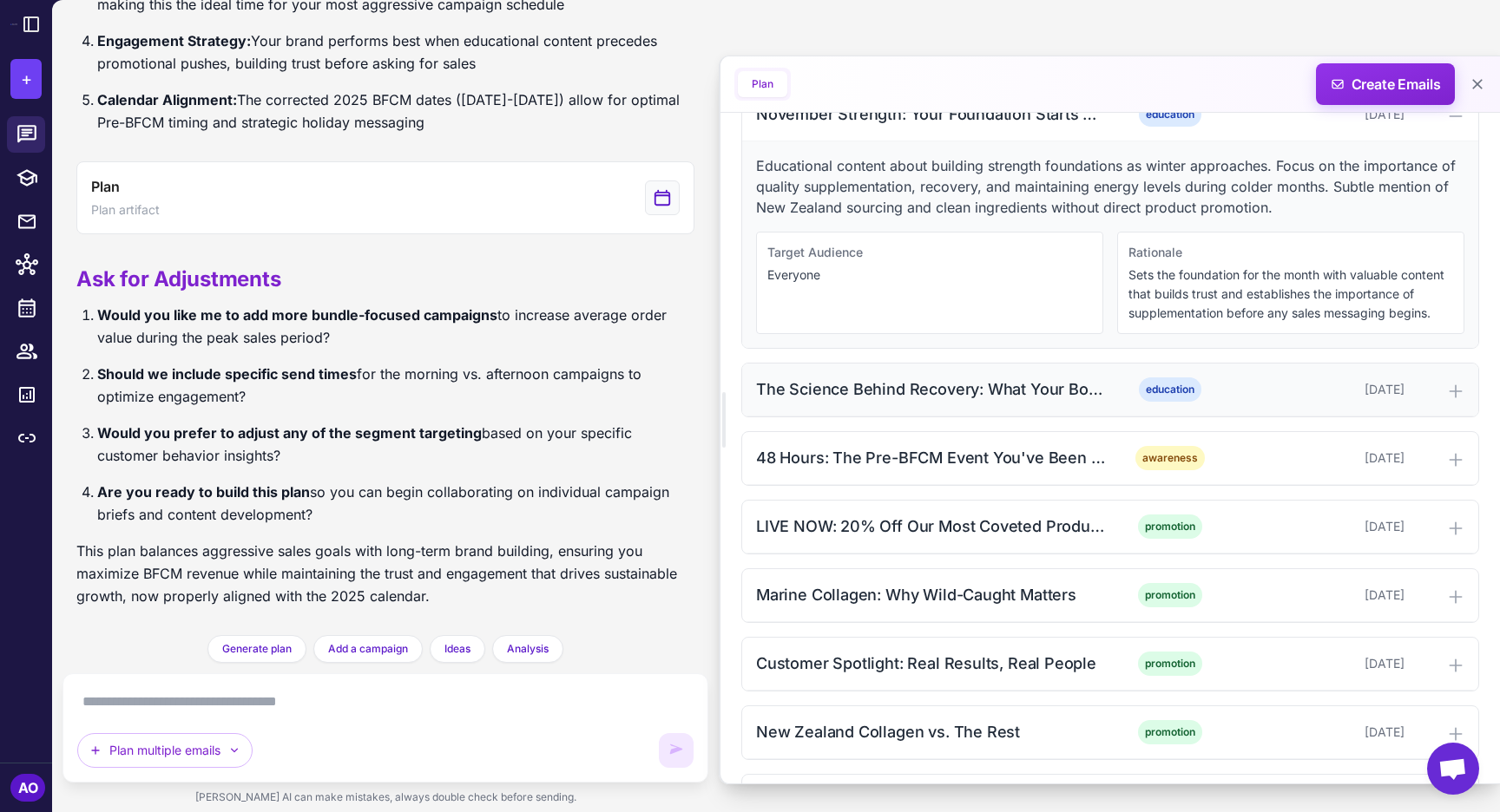
click at [918, 400] on div "The Science Behind Recovery: What Your Body Actually Needs" at bounding box center [931, 390] width 351 height 24
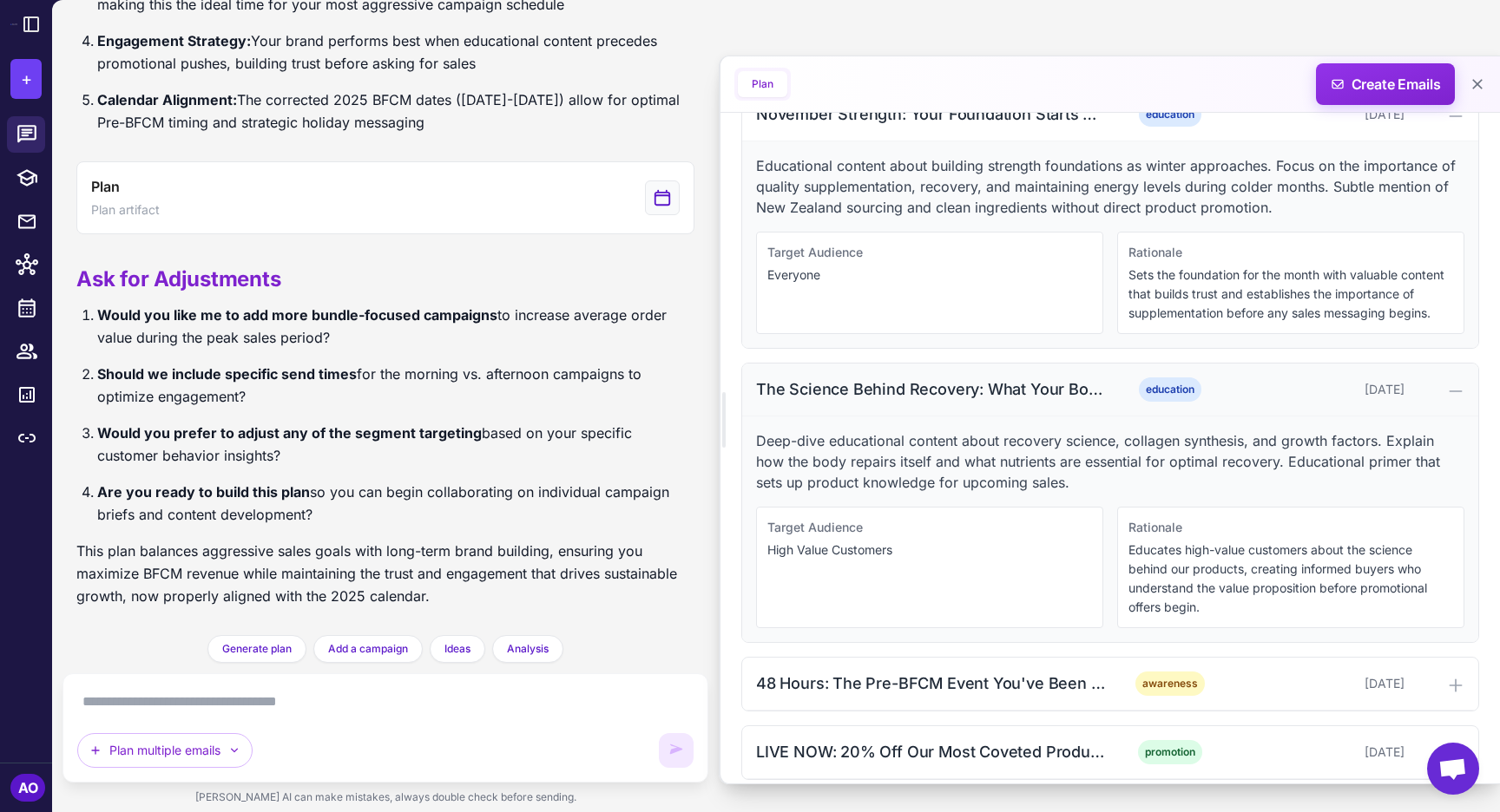
click at [918, 400] on div "The Science Behind Recovery: What Your Body Actually Needs" at bounding box center [931, 390] width 351 height 24
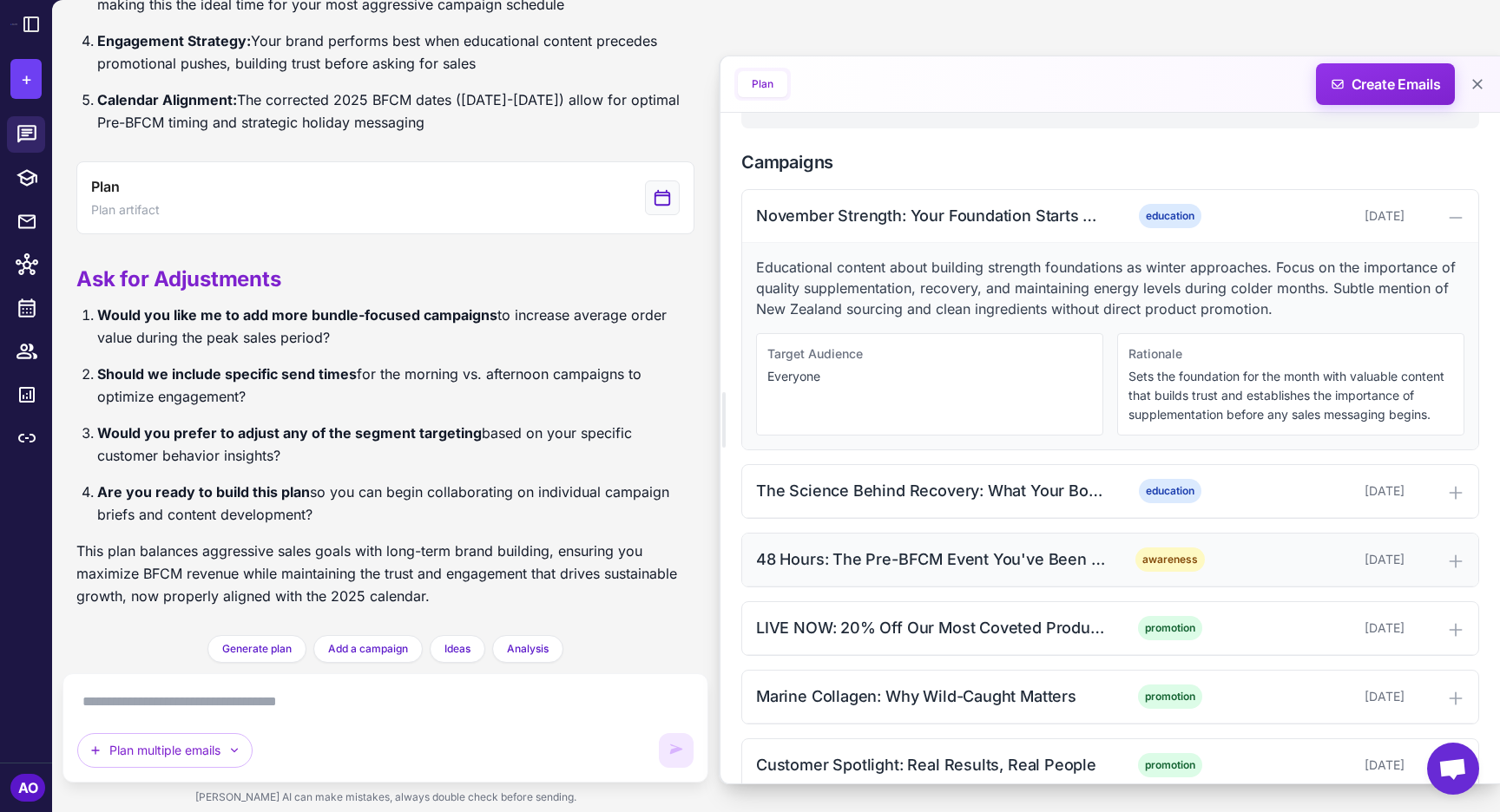
scroll to position [576, 0]
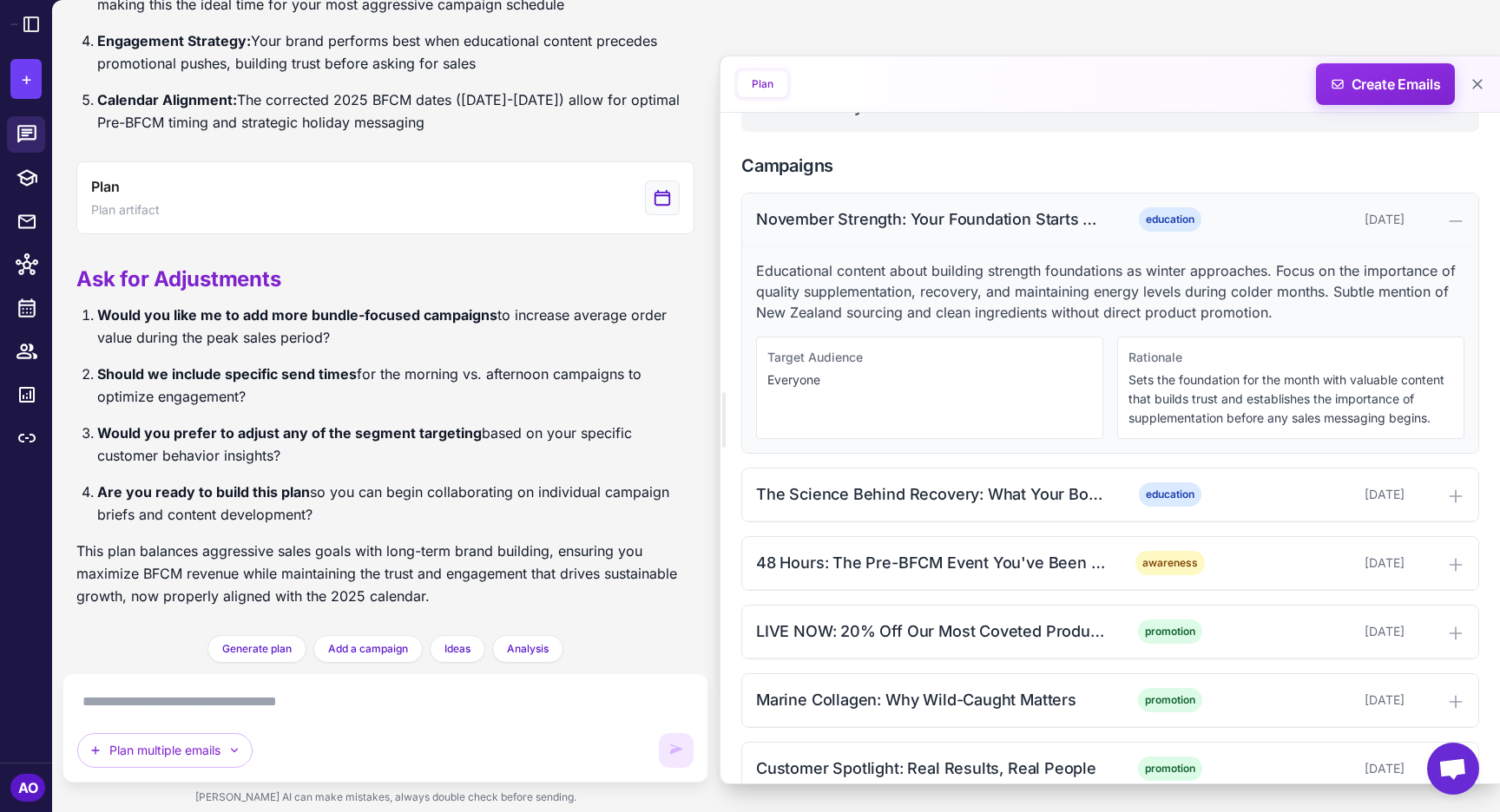
click at [929, 223] on div "November Strength: Your Foundation Starts Here" at bounding box center [931, 219] width 351 height 24
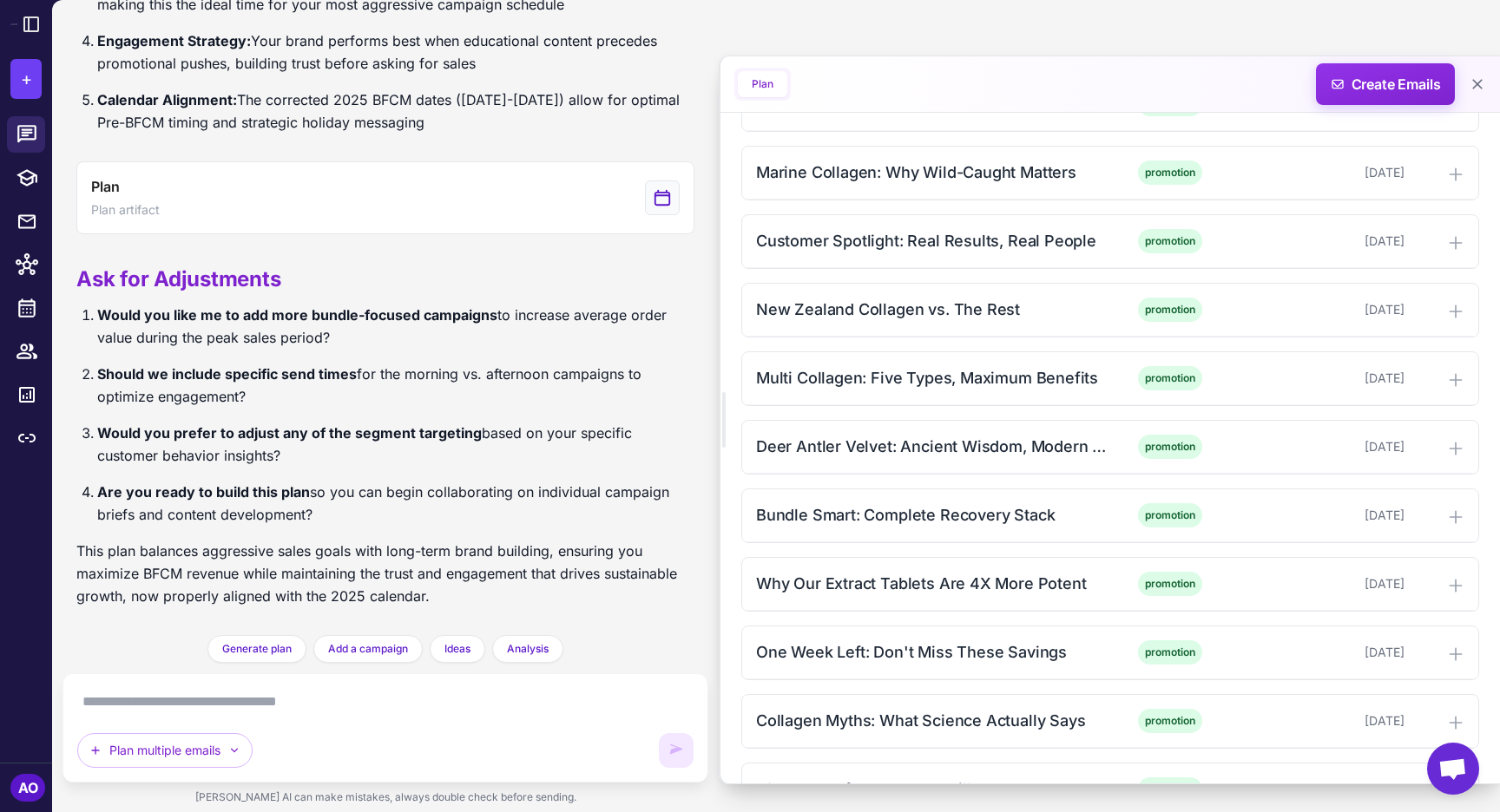
scroll to position [919, 0]
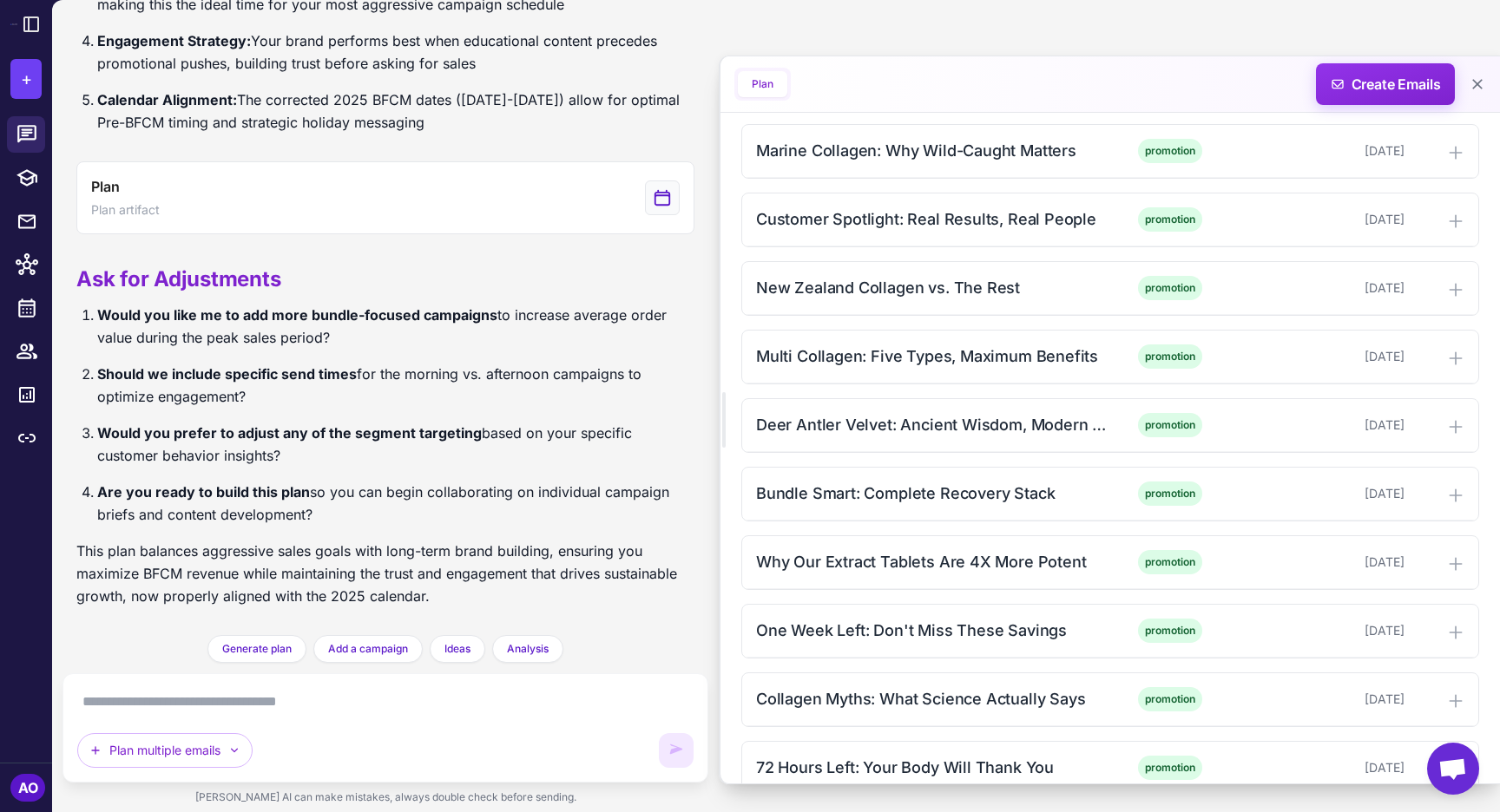
click at [906, 255] on div "November Strength: Your Foundation Starts Here education November 1, 2025 The S…" at bounding box center [1110, 802] width 738 height 1905
click at [888, 288] on div "New Zealand Collagen vs. The Rest" at bounding box center [931, 288] width 351 height 24
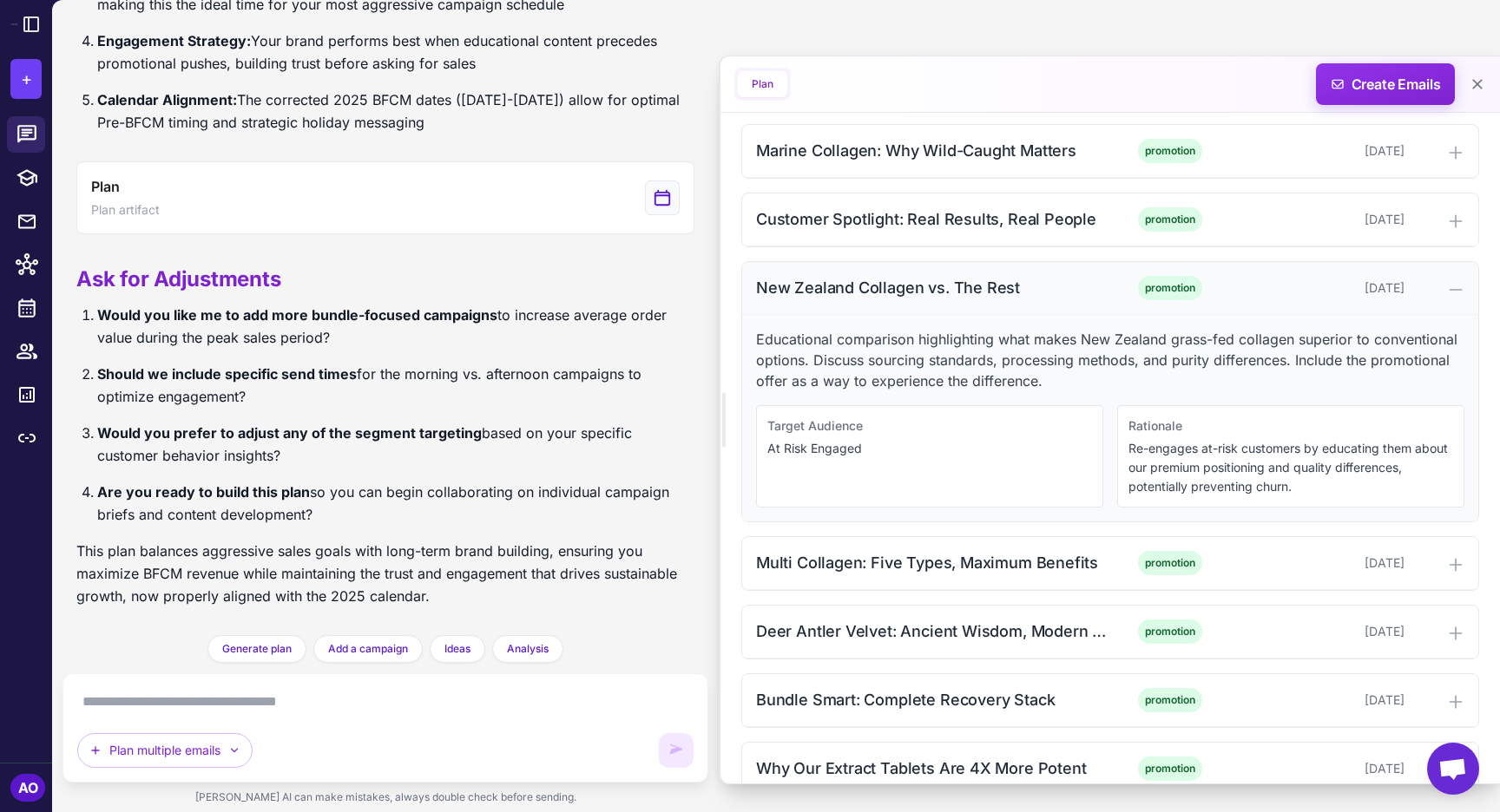
click at [888, 288] on div "New Zealand Collagen vs. The Rest" at bounding box center [931, 288] width 351 height 24
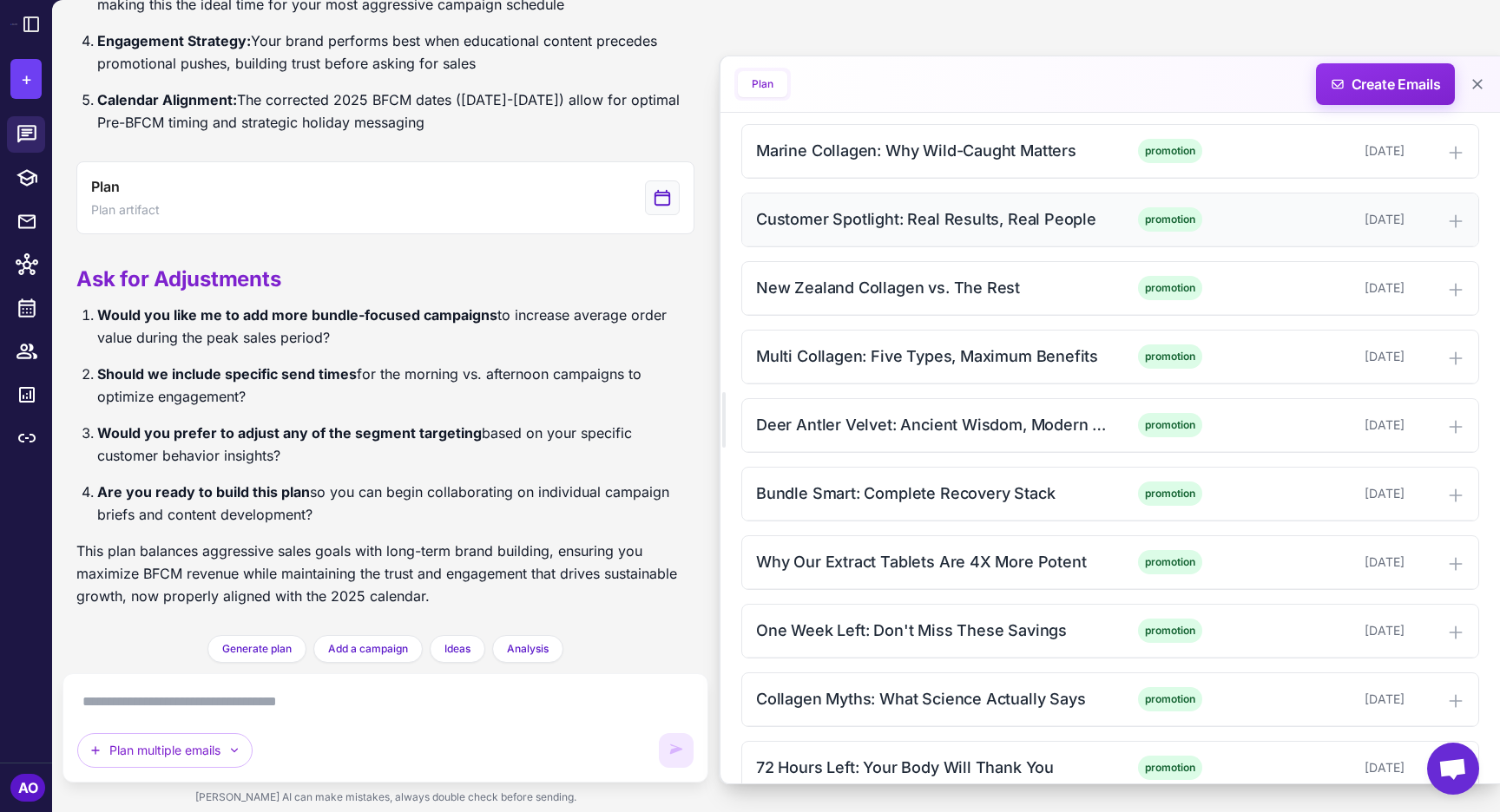
click at [874, 232] on div "Customer Spotlight: Real Results, Real People promotion November 12, 2025" at bounding box center [1109, 219] width 736 height 53
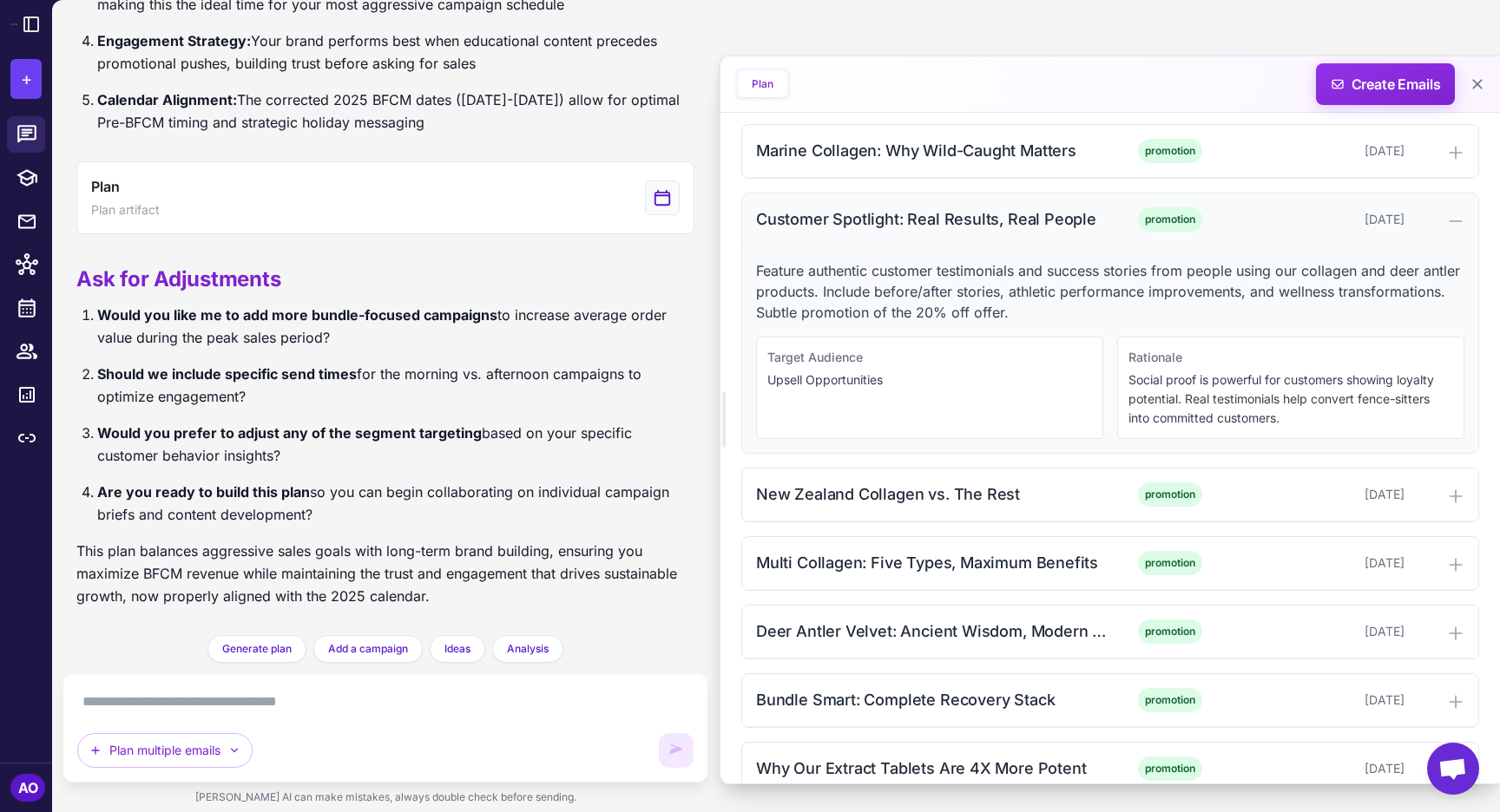
click at [874, 232] on div "Customer Spotlight: Real Results, Real People promotion November 12, 2025" at bounding box center [1109, 219] width 736 height 53
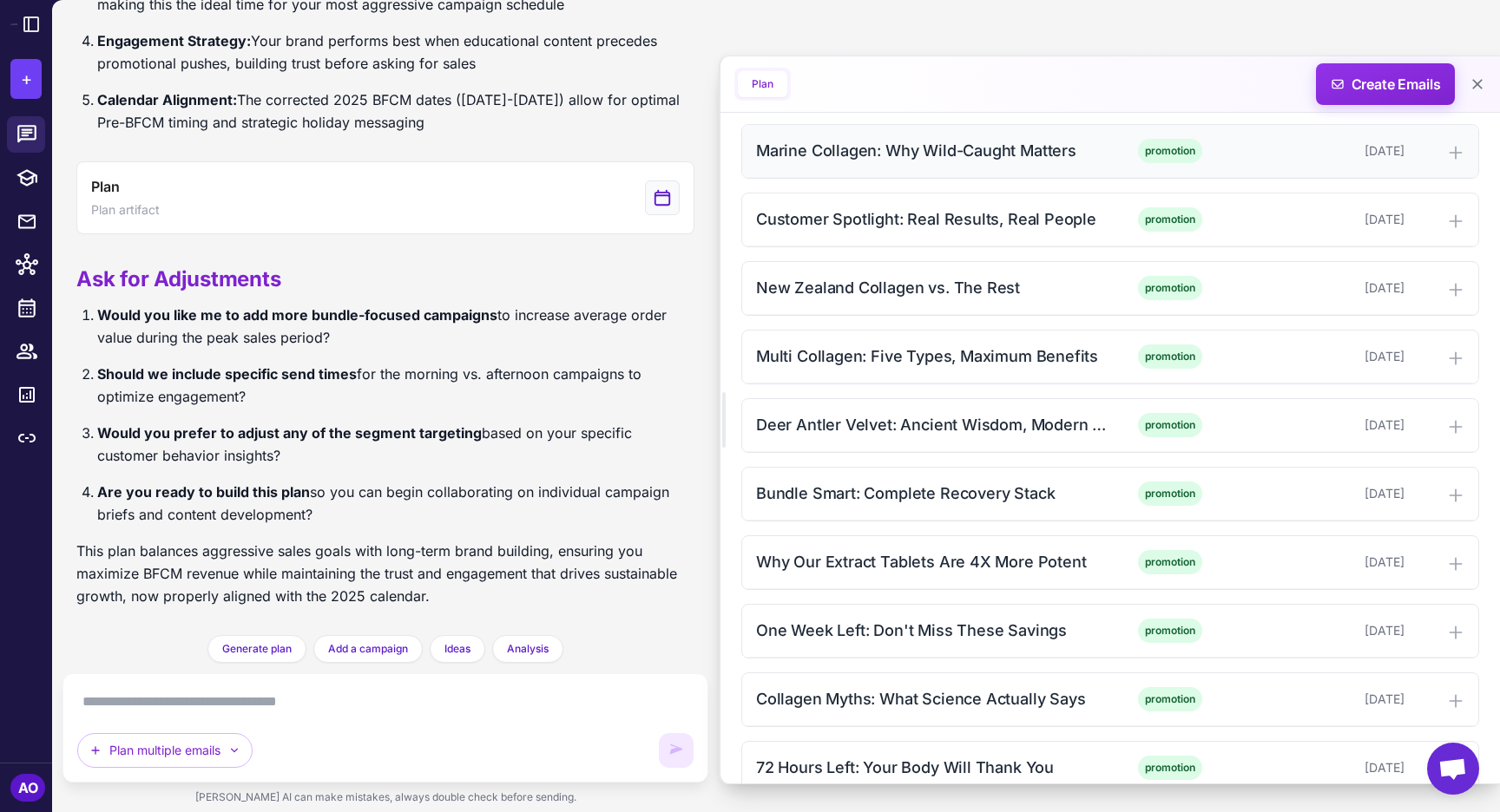
click at [902, 163] on div "Marine Collagen: Why Wild-Caught Matters promotion November 11, 2025" at bounding box center [1109, 150] width 736 height 53
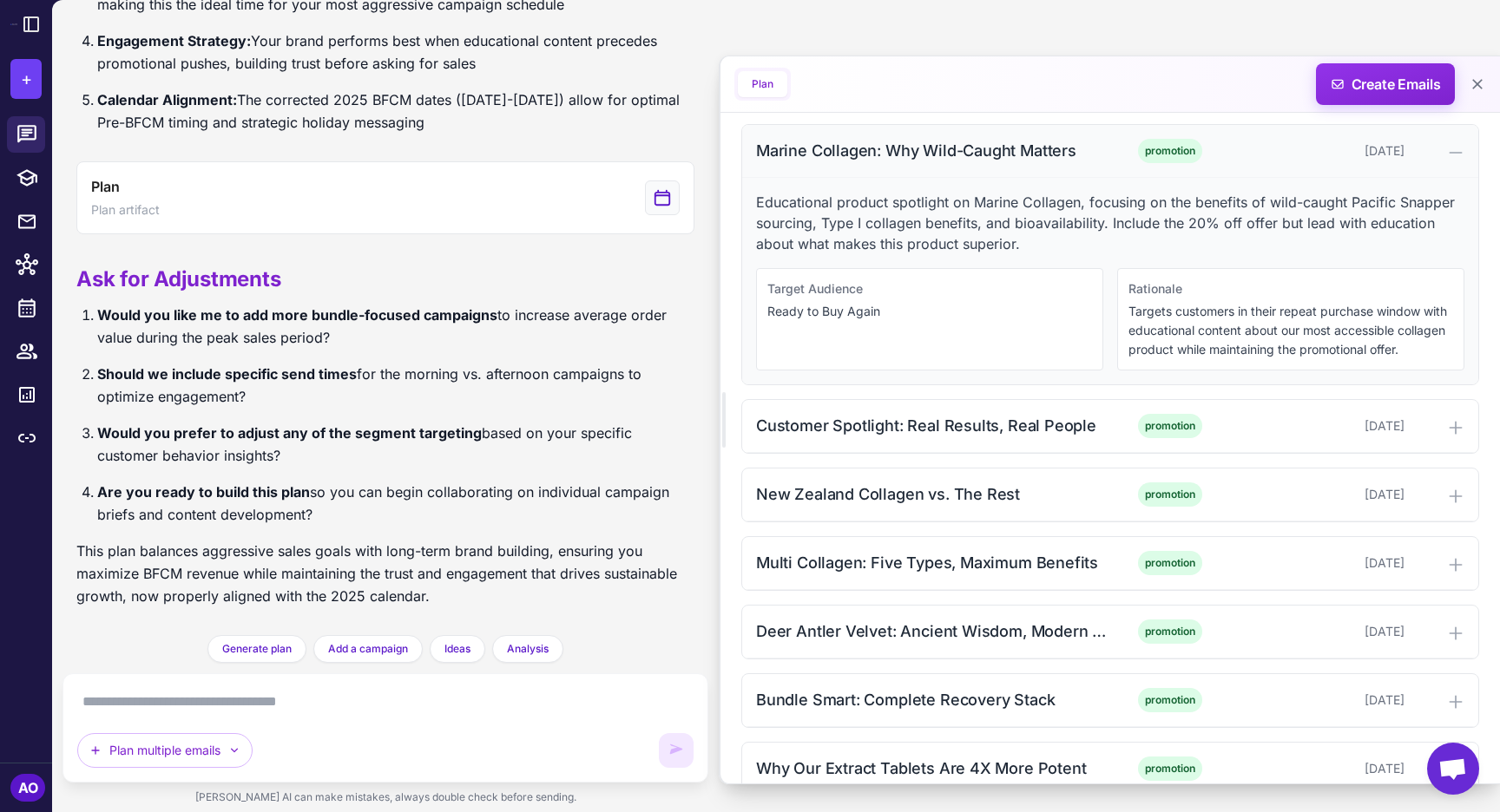
click at [902, 163] on div "Marine Collagen: Why Wild-Caught Matters promotion November 11, 2025" at bounding box center [1109, 150] width 736 height 53
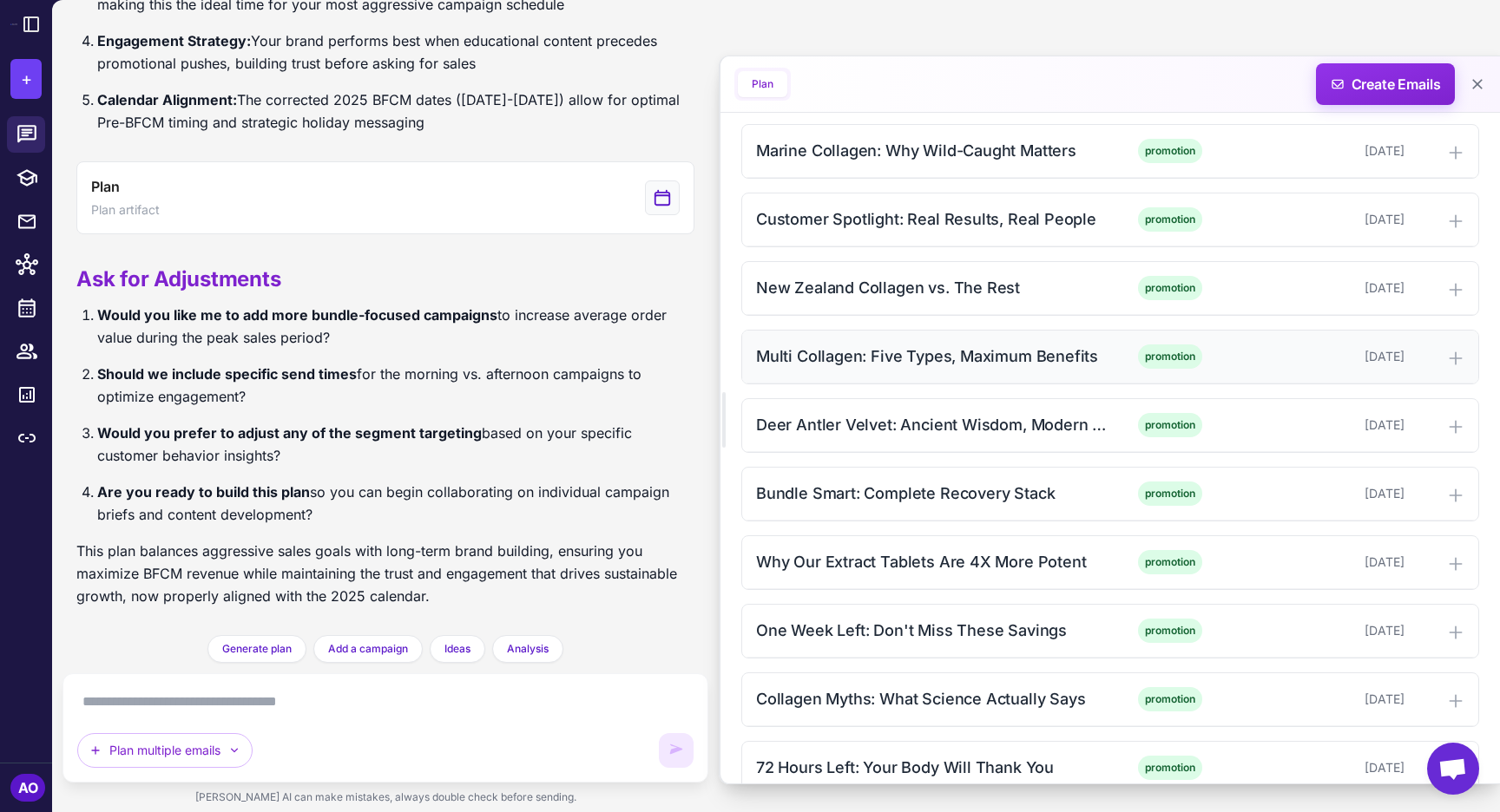
click at [885, 368] on div "Multi Collagen: Five Types, Maximum Benefits promotion November 14, 2025" at bounding box center [1109, 357] width 736 height 53
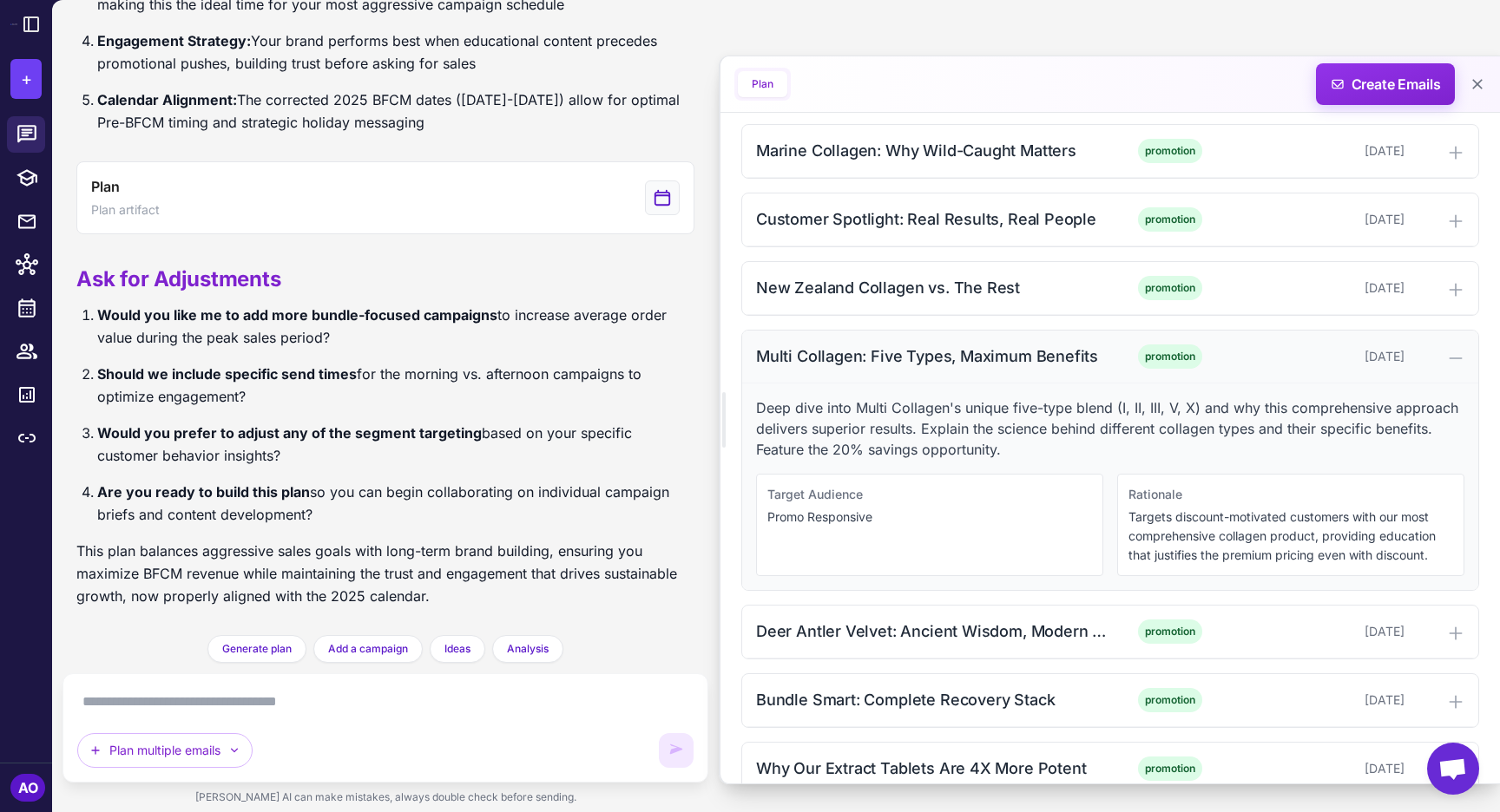
click at [885, 368] on div "Multi Collagen: Five Types, Maximum Benefits promotion November 14, 2025" at bounding box center [1109, 357] width 736 height 53
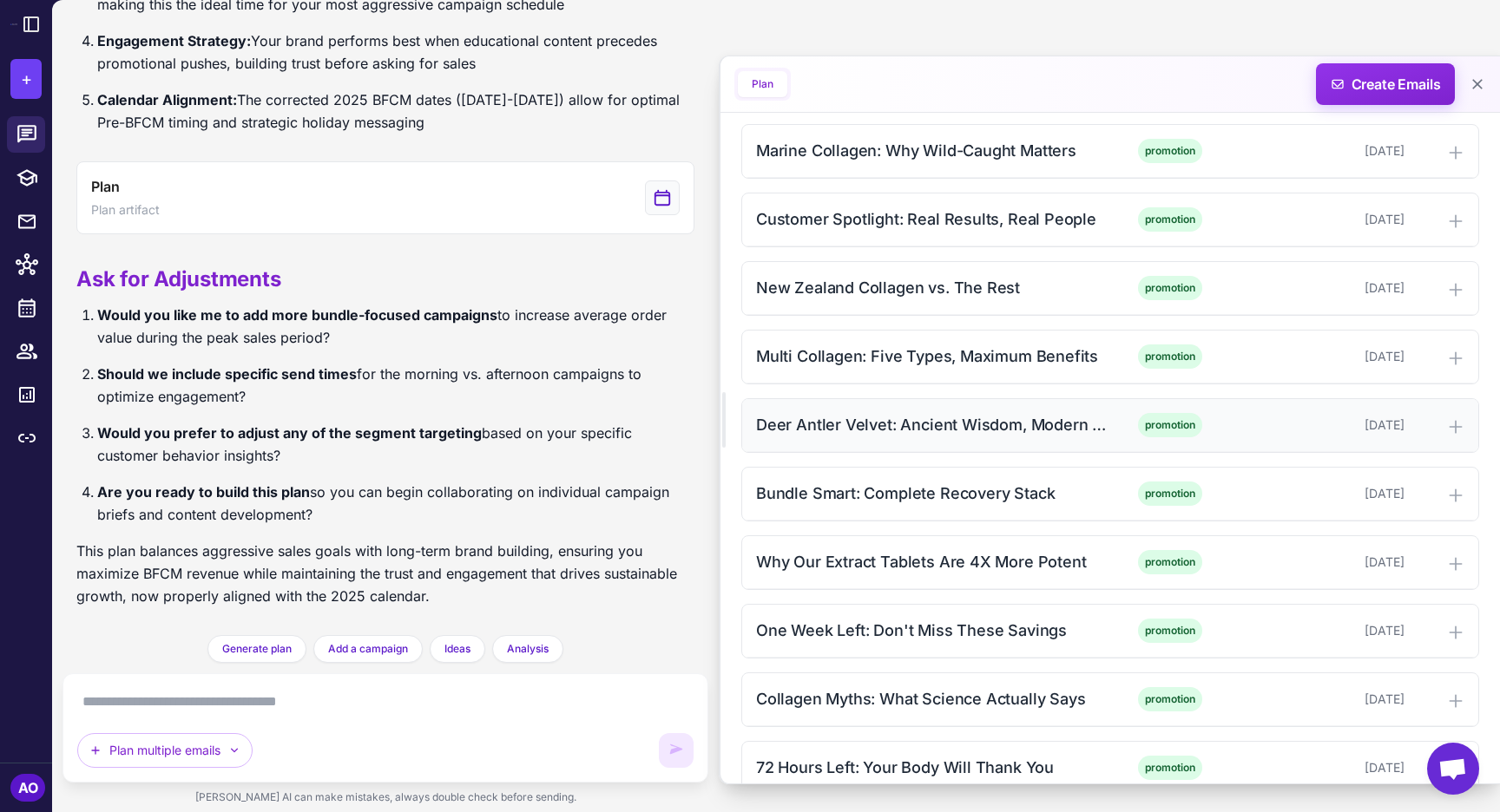
click at [883, 437] on div "Deer Antler Velvet: Ancient Wisdom, Modern Science promotion November 15, 2025" at bounding box center [1109, 425] width 736 height 53
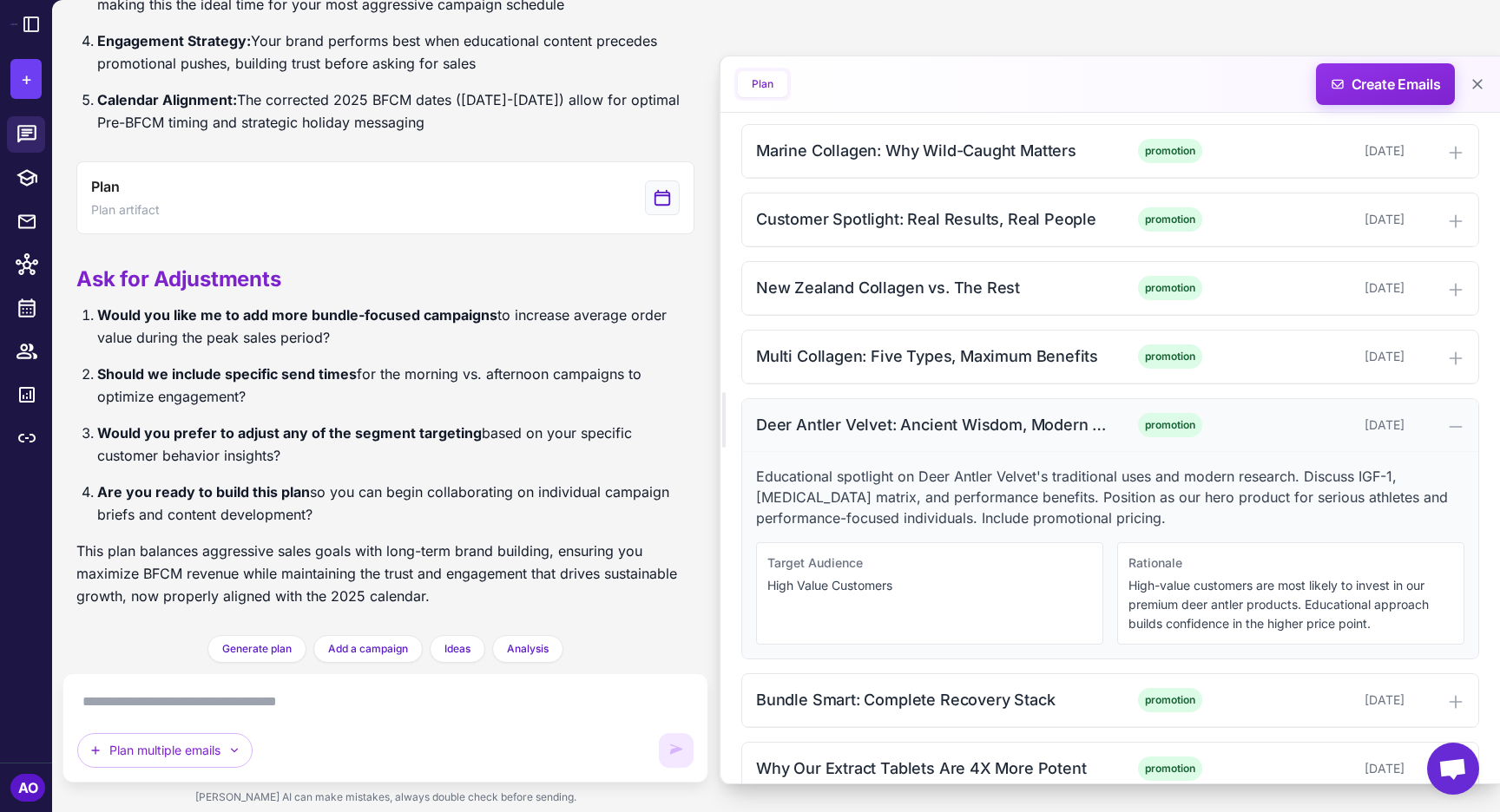
click at [883, 437] on div "Deer Antler Velvet: Ancient Wisdom, Modern Science promotion November 15, 2025" at bounding box center [1109, 425] width 736 height 53
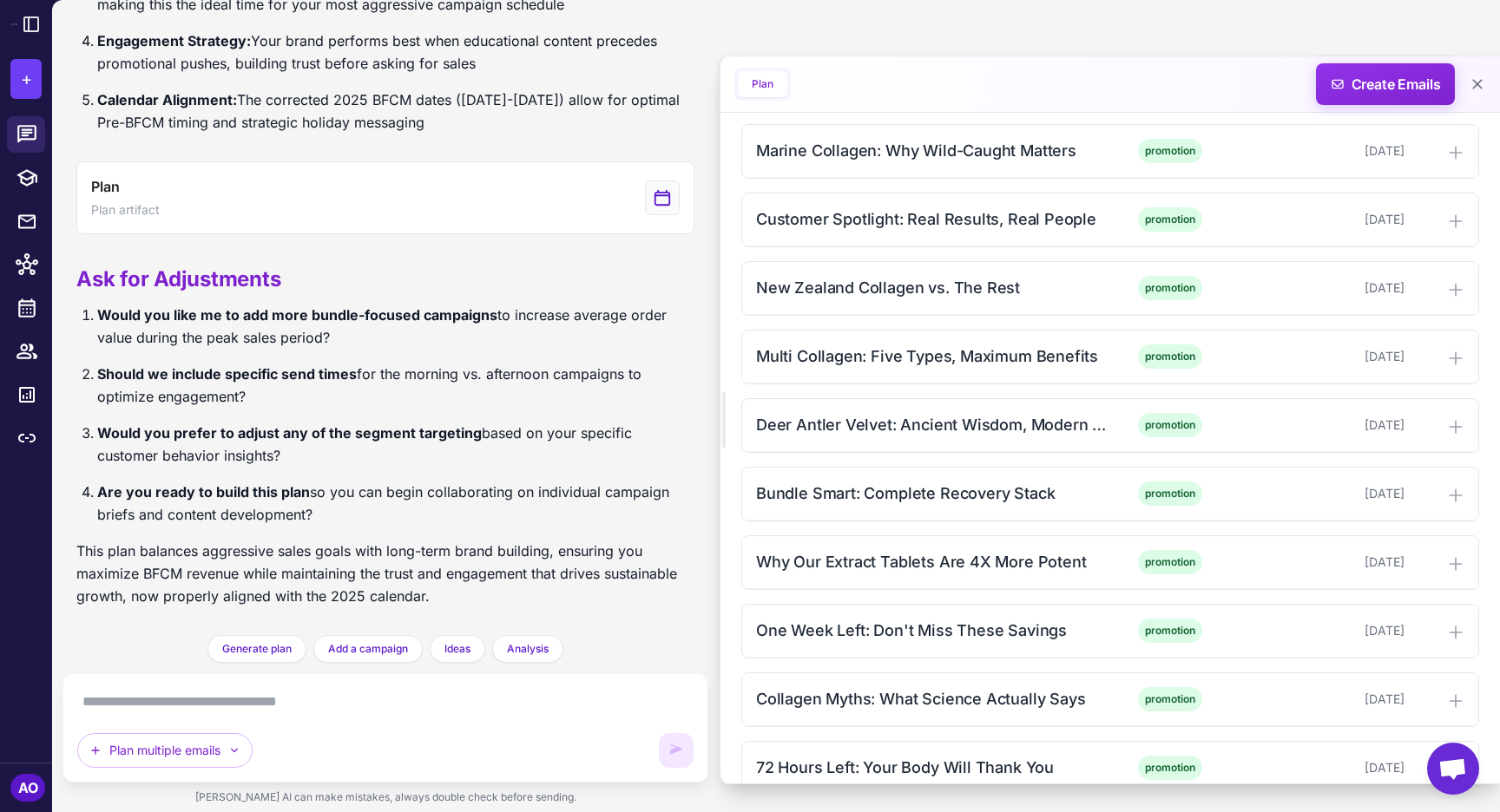
click at [880, 534] on div "November Strength: Your Foundation Starts Here education November 1, 2025 The S…" at bounding box center [1110, 802] width 738 height 1905
click at [868, 508] on div "Bundle Smart: Complete Recovery Stack promotion November 16, 2025" at bounding box center [1109, 493] width 736 height 53
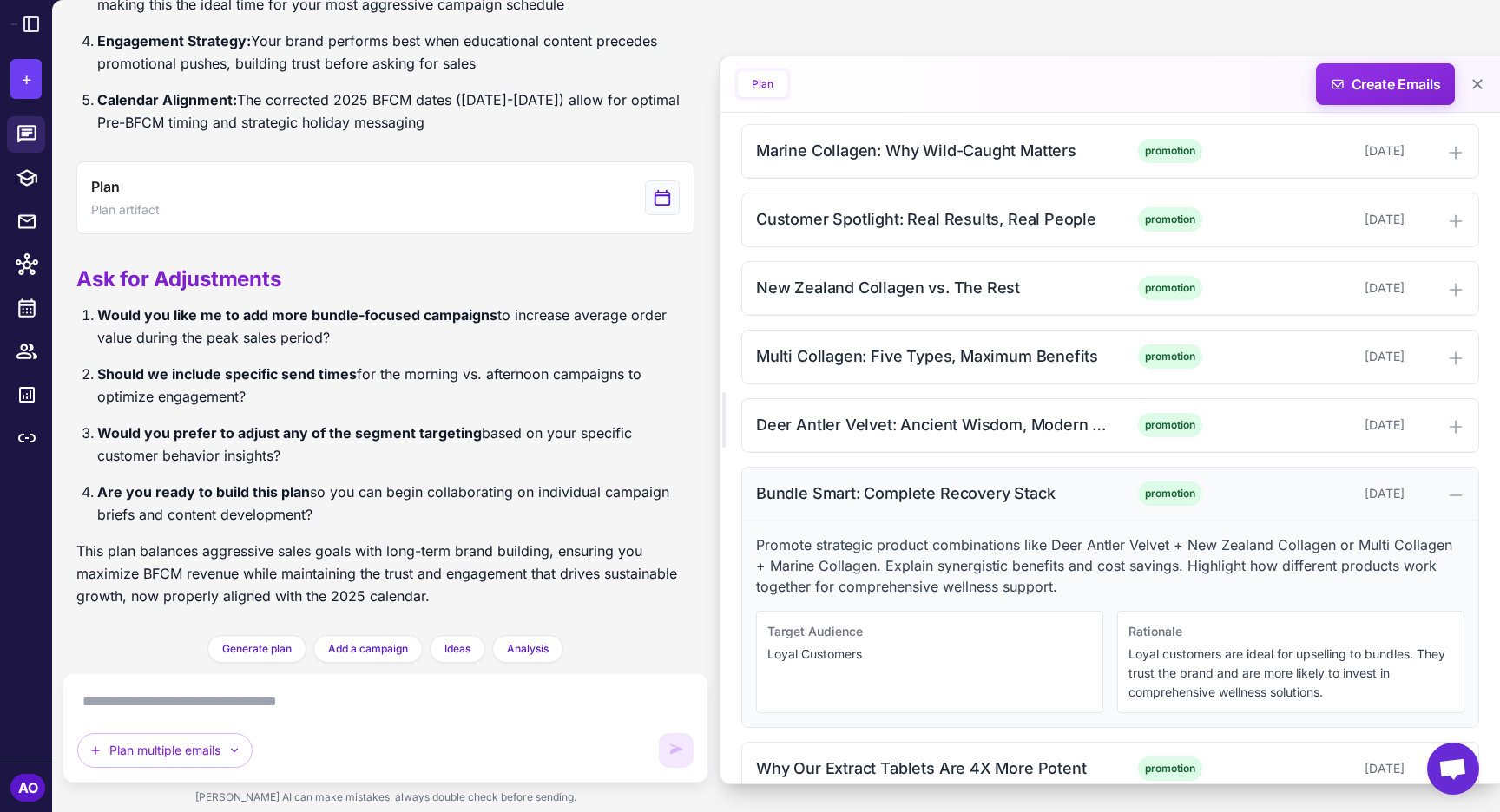
click at [868, 508] on div "Bundle Smart: Complete Recovery Stack promotion November 16, 2025" at bounding box center [1109, 493] width 736 height 53
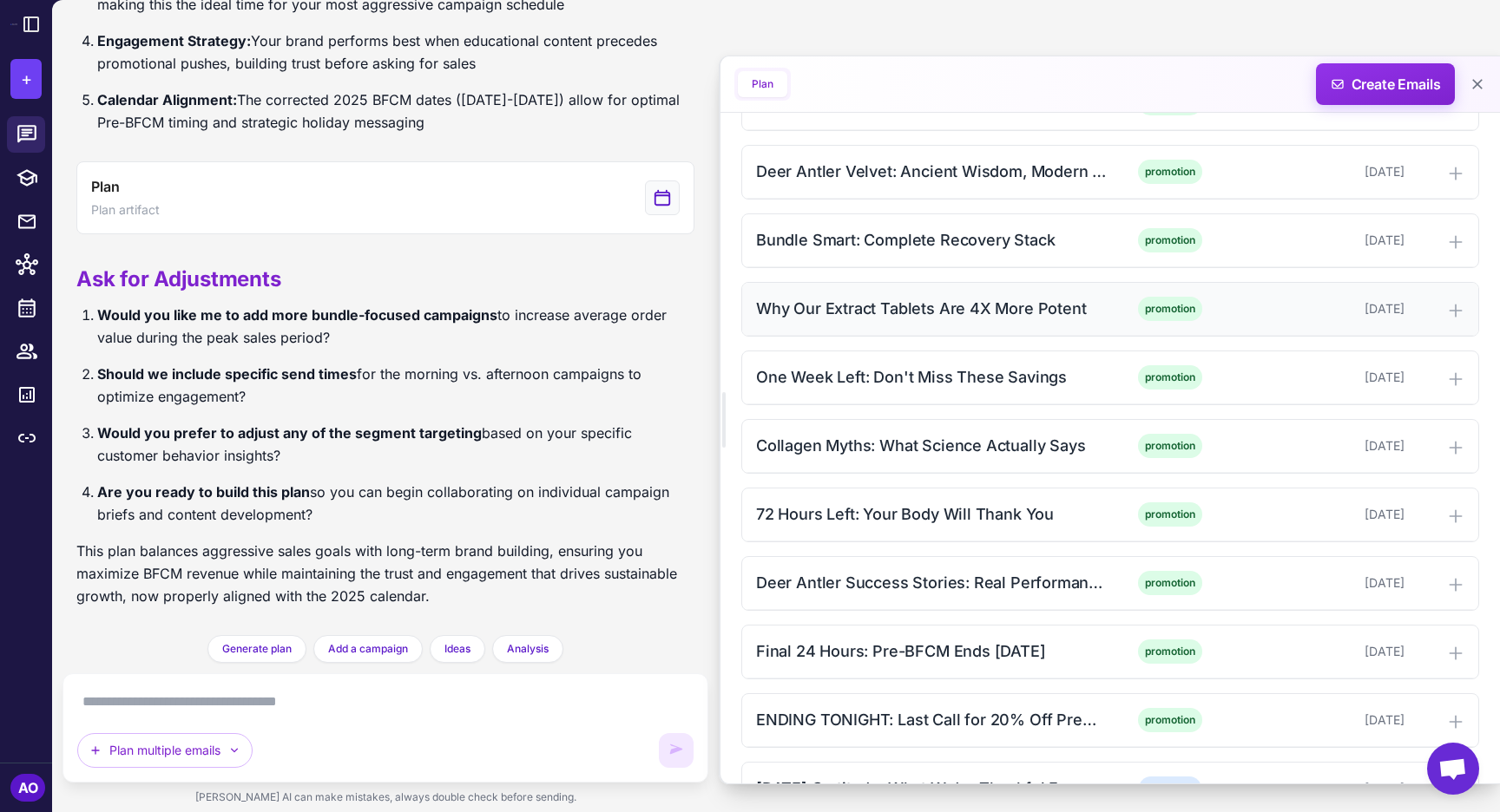
scroll to position [1183, 0]
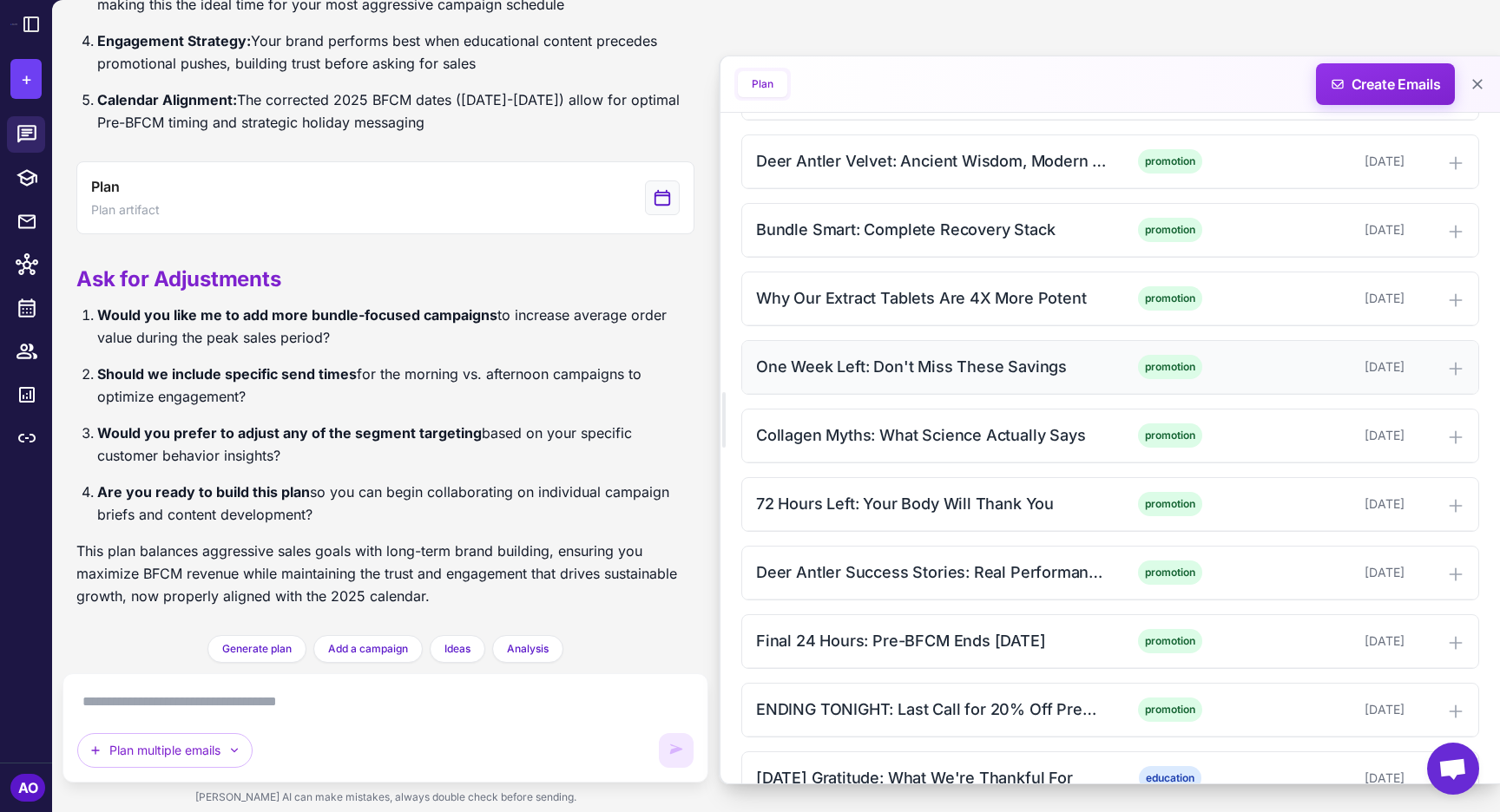
click at [848, 358] on div "One Week Left: Don't Miss These Savings" at bounding box center [931, 367] width 351 height 24
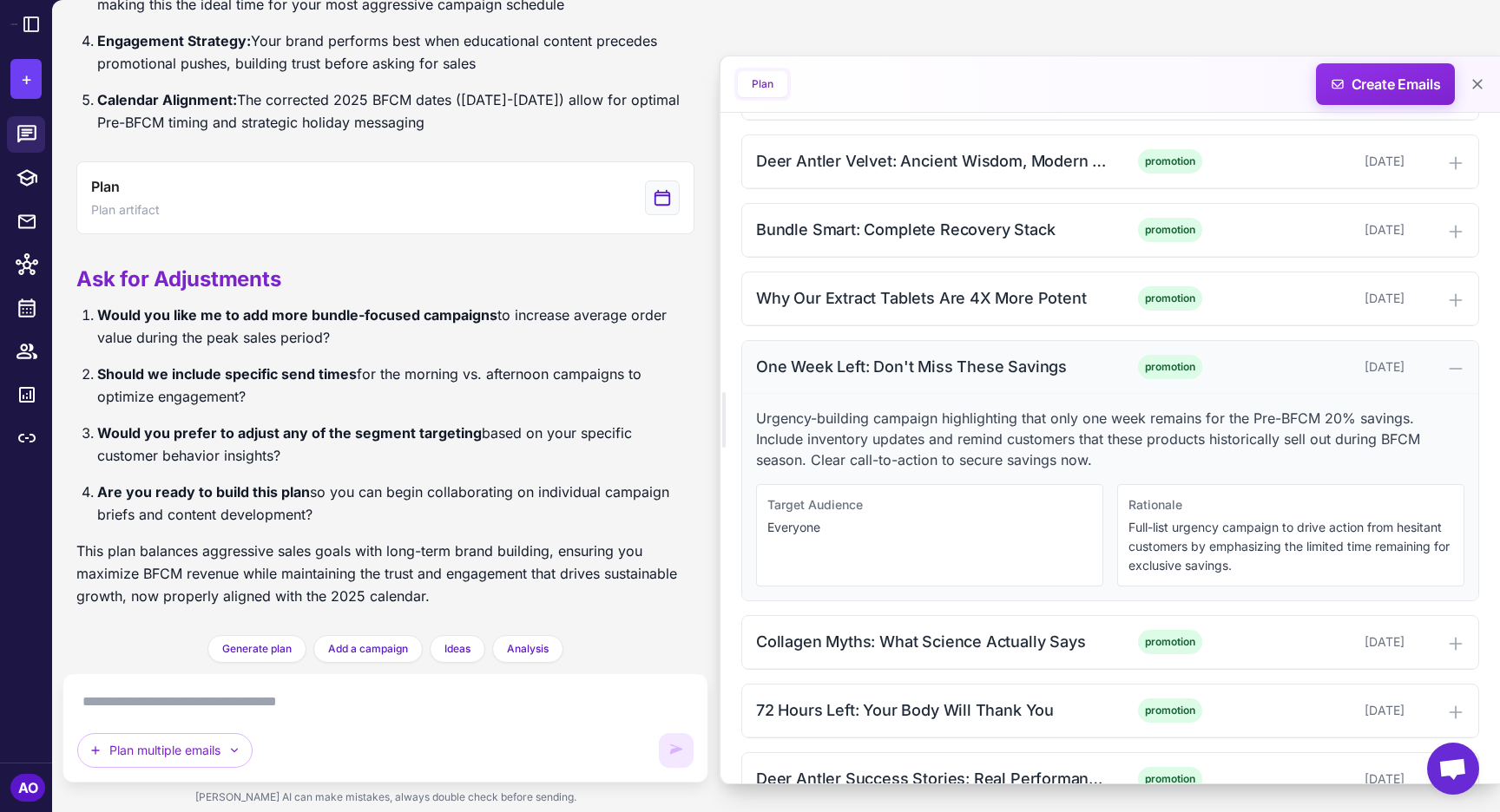
click at [848, 358] on div "One Week Left: Don't Miss These Savings" at bounding box center [931, 367] width 351 height 24
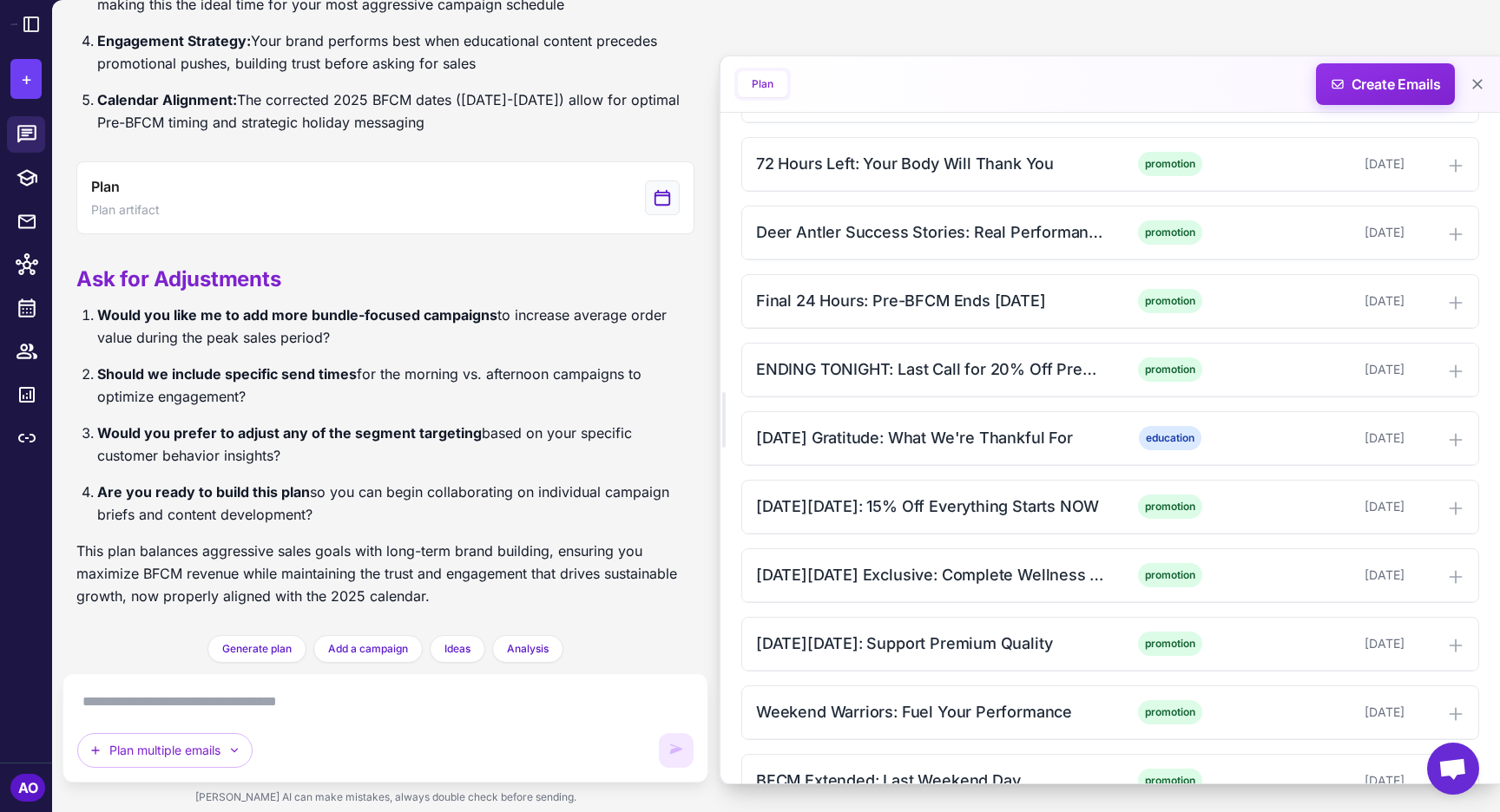
scroll to position [1524, 0]
click at [890, 307] on div "Final 24 Hours: Pre-BFCM Ends Tomorrow" at bounding box center [931, 299] width 351 height 24
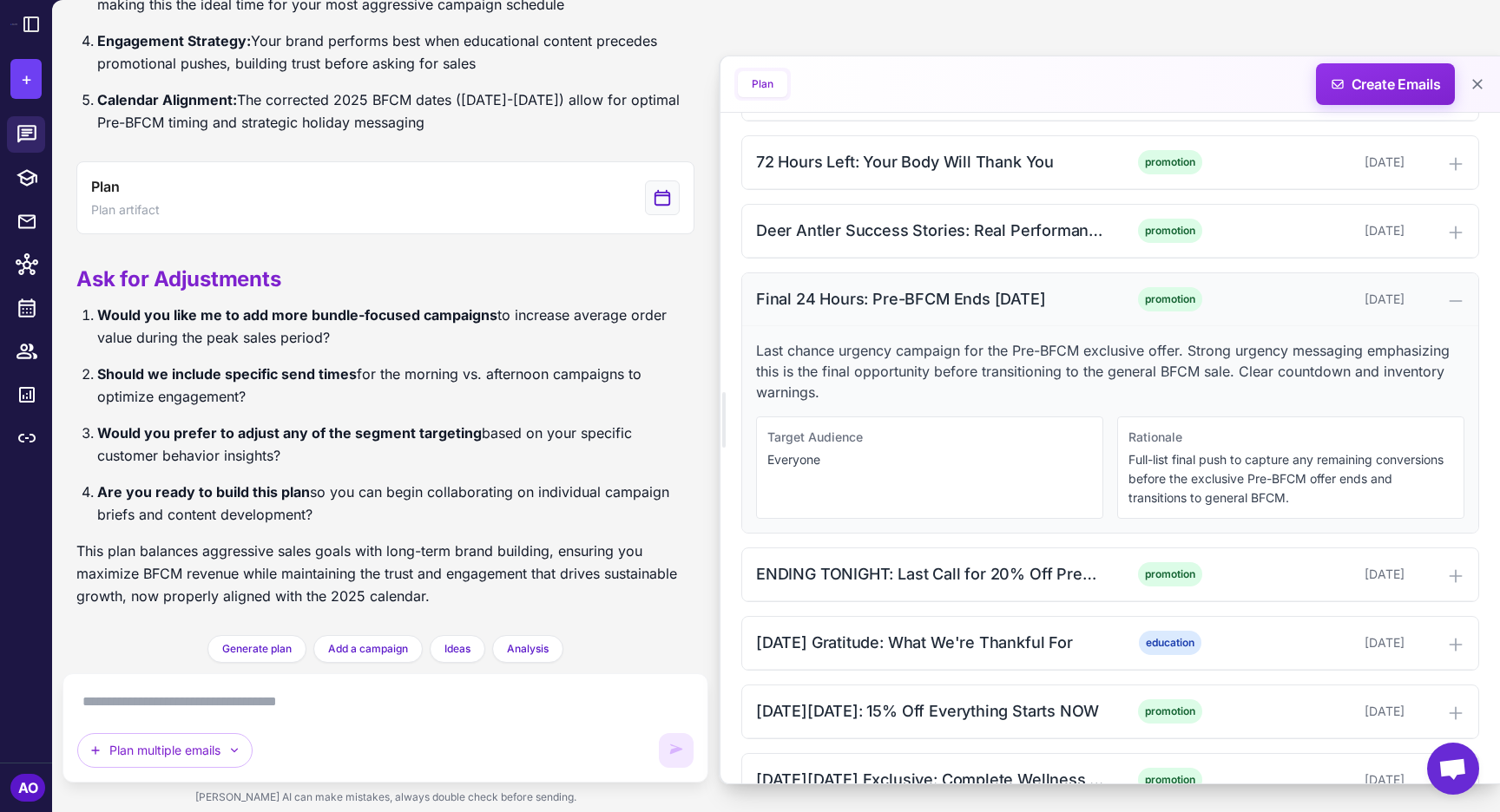
click at [890, 307] on div "Final 24 Hours: Pre-BFCM Ends Tomorrow" at bounding box center [931, 299] width 351 height 24
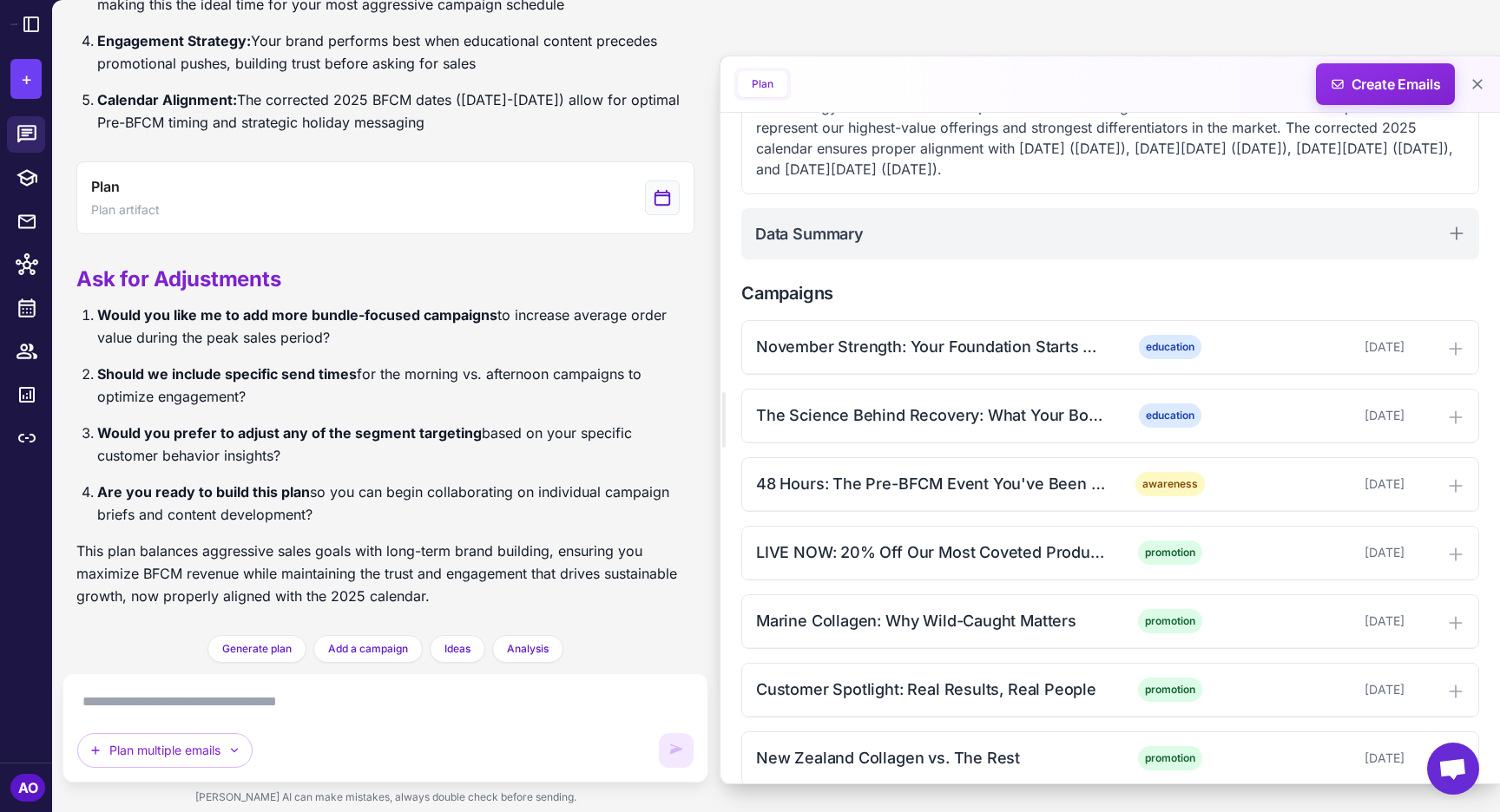
scroll to position [0, 0]
